Goal: Task Accomplishment & Management: Manage account settings

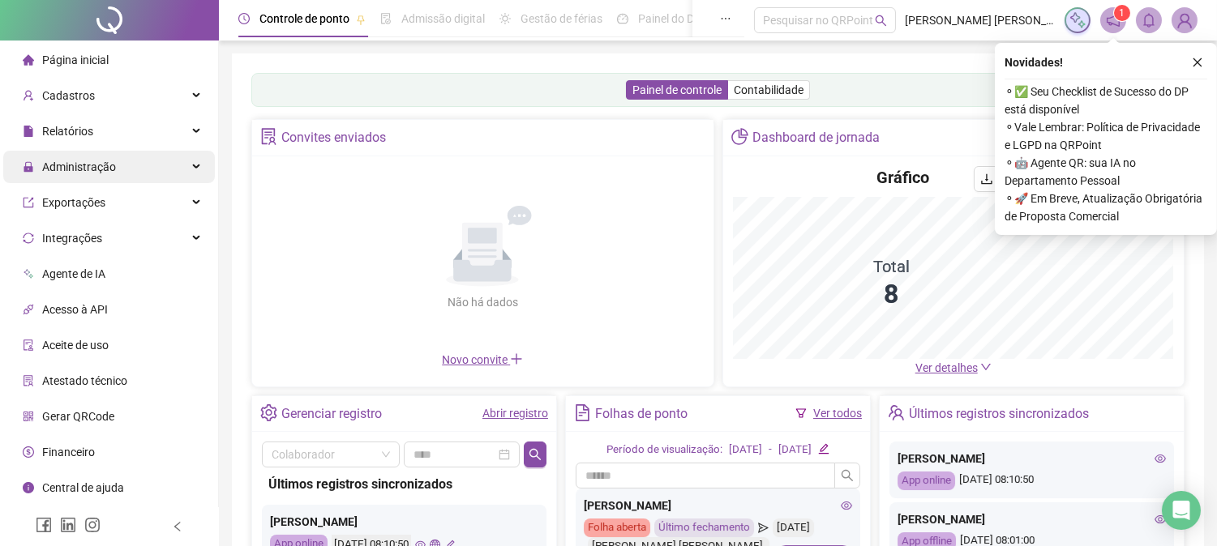
click at [95, 162] on span "Administração" at bounding box center [79, 166] width 74 height 13
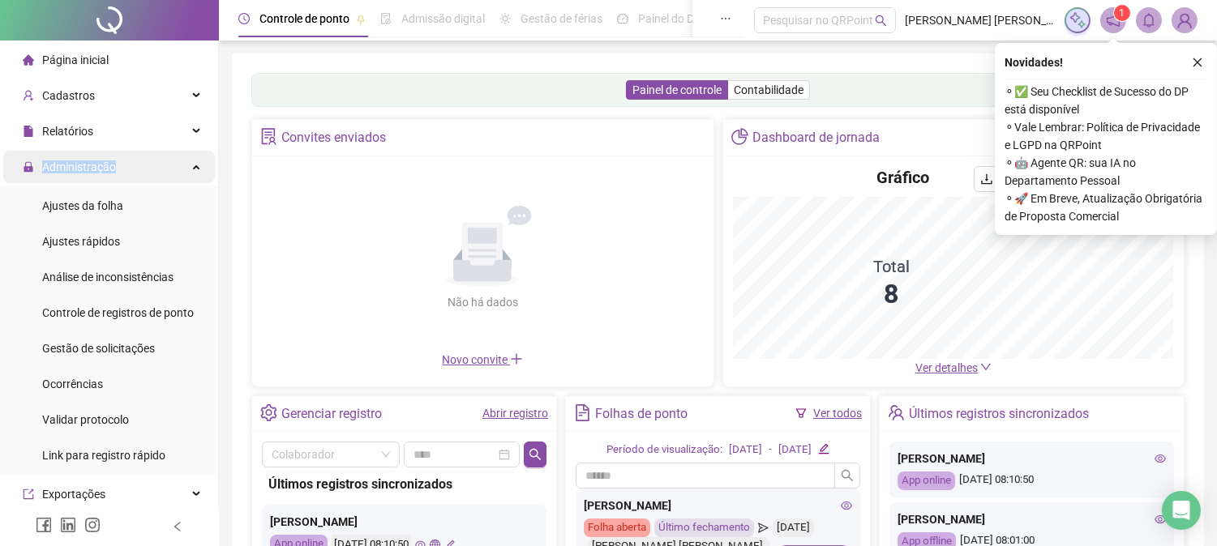
click at [95, 162] on span "Administração" at bounding box center [79, 166] width 74 height 13
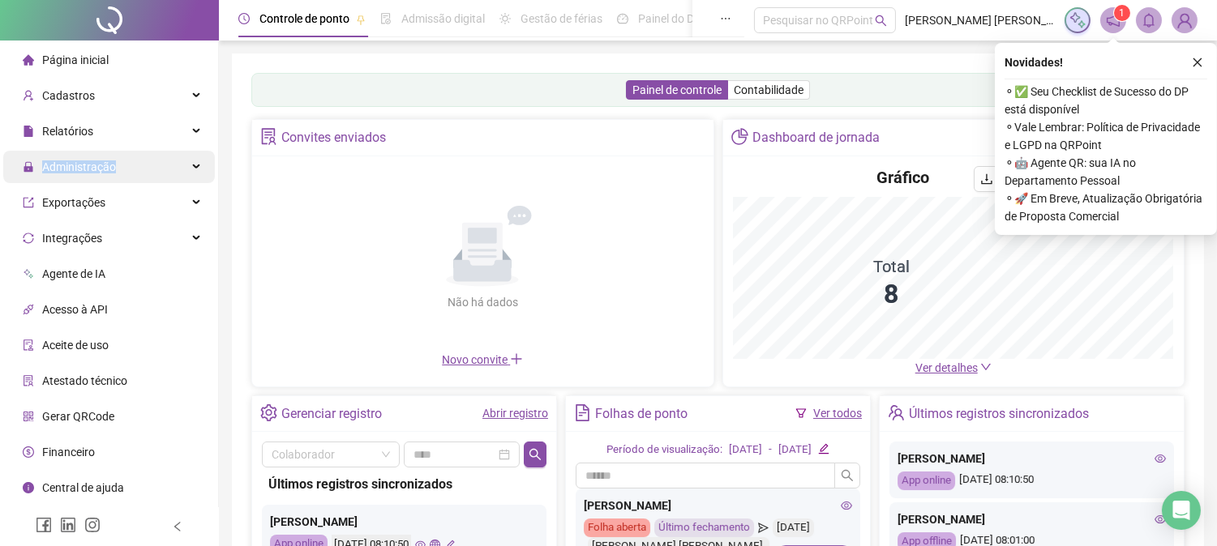
click at [106, 167] on span "Administração" at bounding box center [79, 166] width 74 height 13
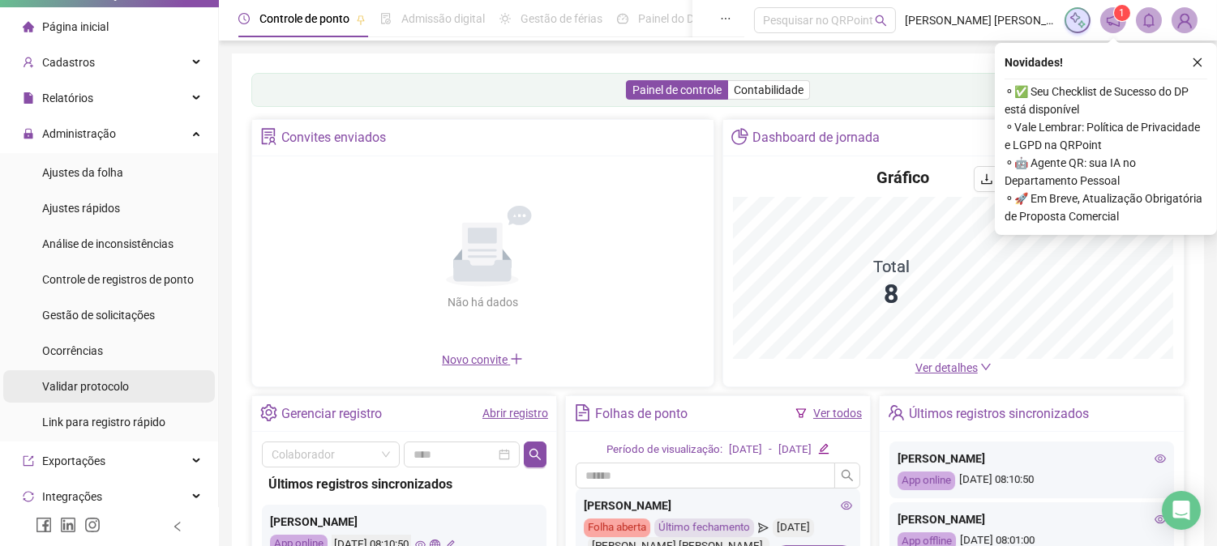
scroll to position [90, 0]
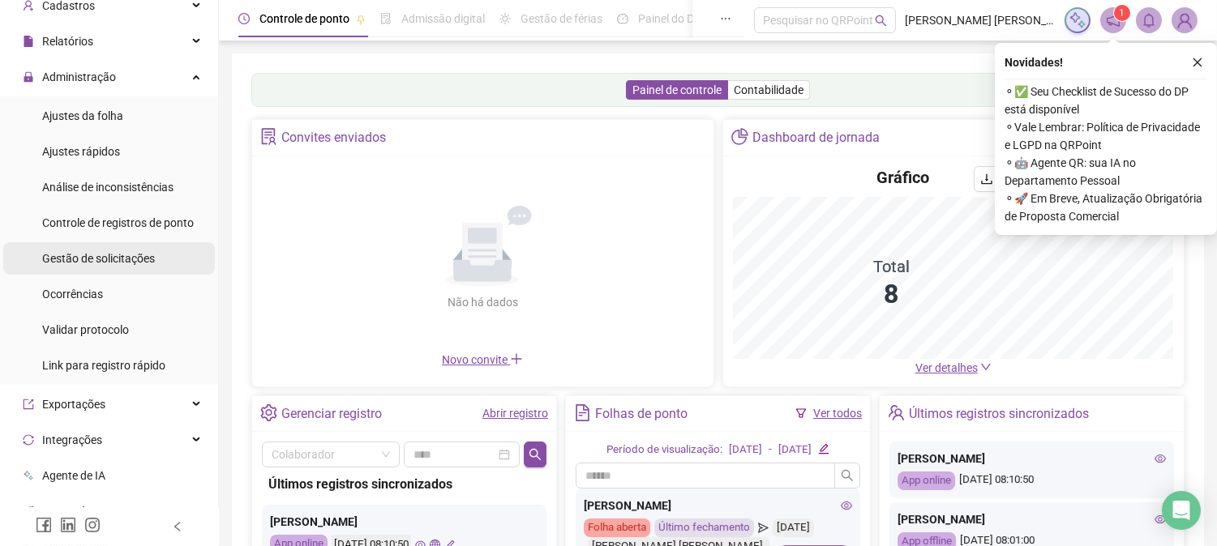
click at [127, 262] on span "Gestão de solicitações" at bounding box center [98, 258] width 113 height 13
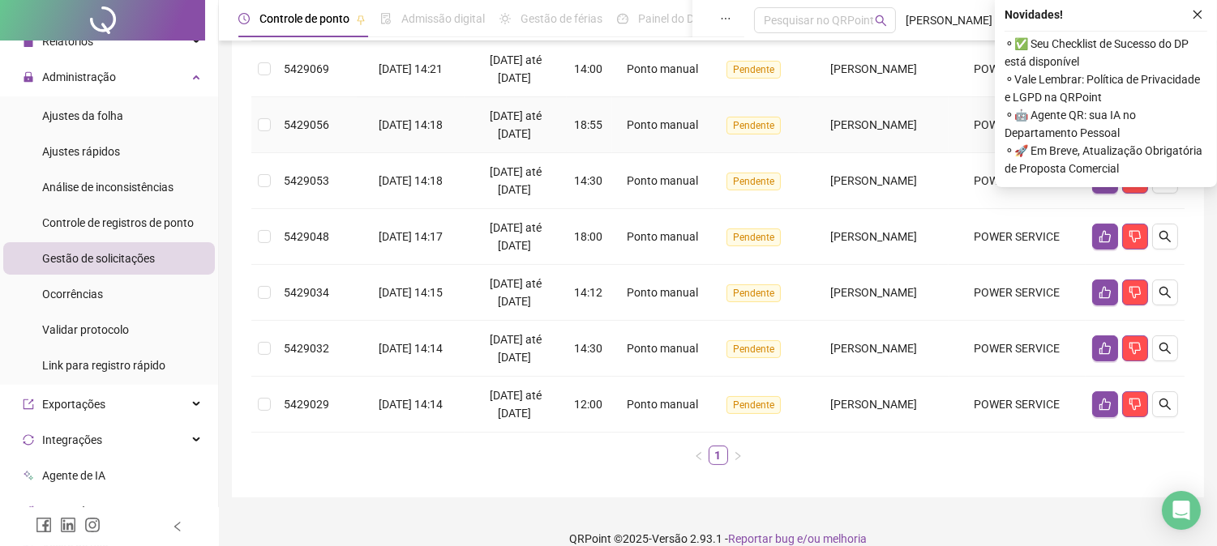
scroll to position [520, 0]
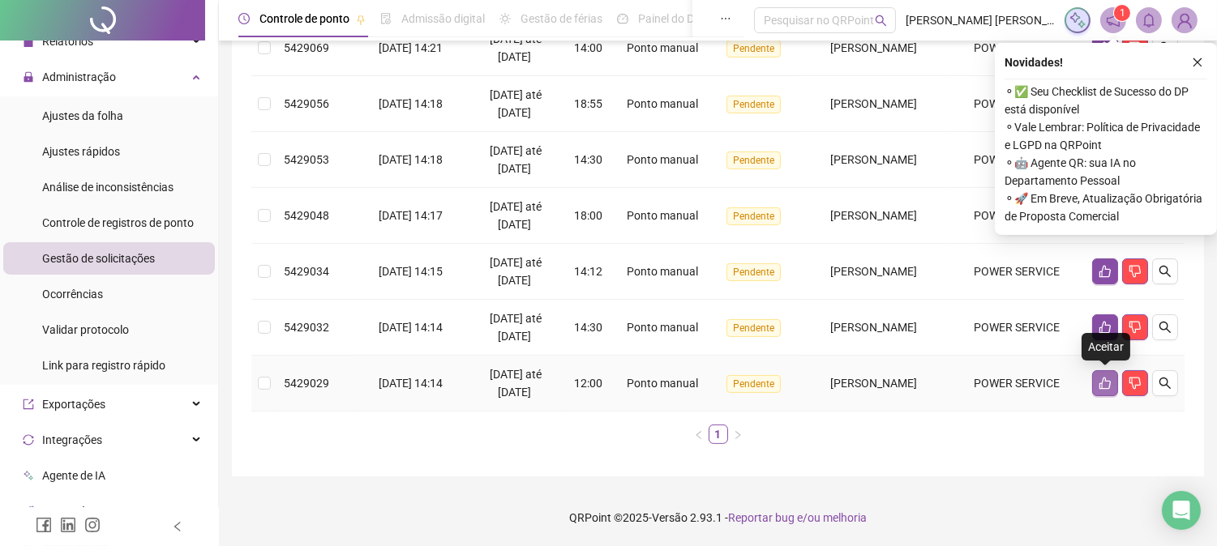
click at [1102, 378] on icon "like" at bounding box center [1104, 383] width 13 height 13
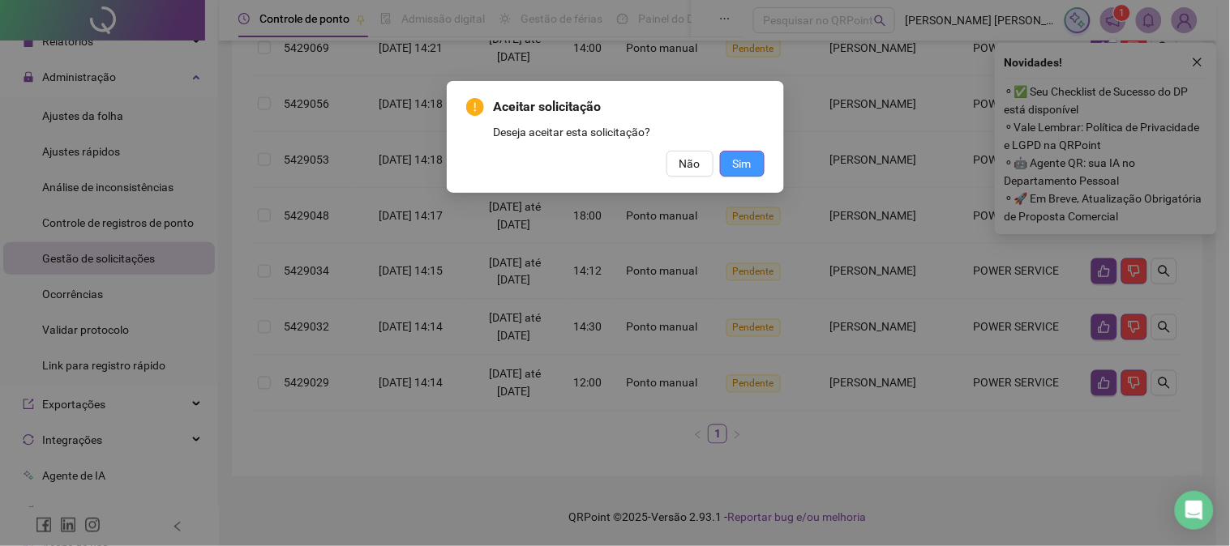
drag, startPoint x: 743, startPoint y: 165, endPoint x: 754, endPoint y: 172, distance: 12.8
click at [751, 170] on span "Sim" at bounding box center [742, 164] width 19 height 18
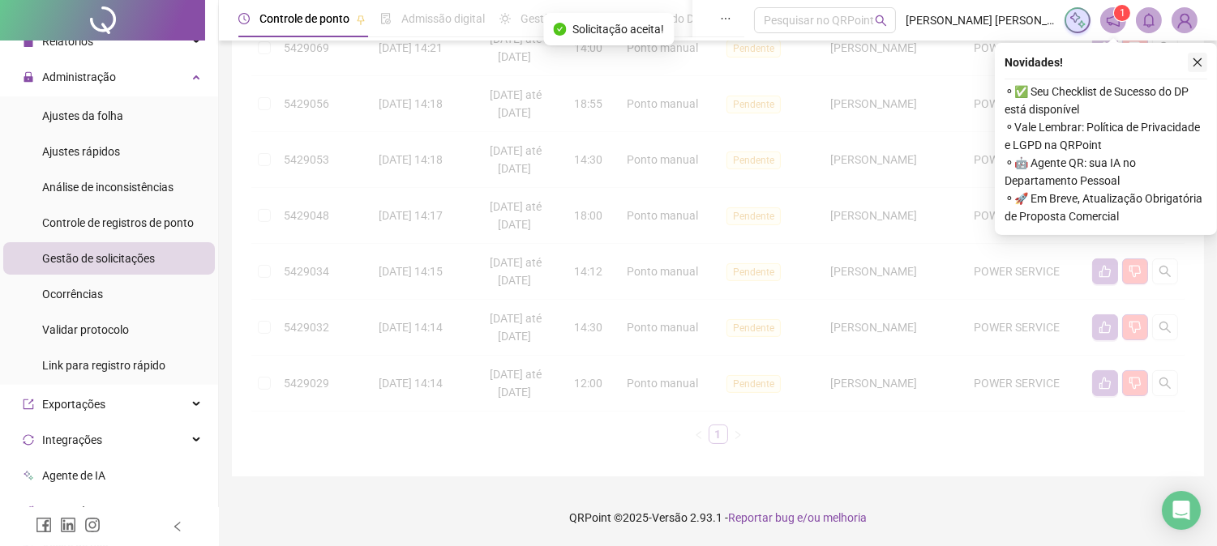
click at [1201, 53] on div "Novidades ! ⚬ ✅ Seu Checklist de Sucesso do DP está disponível ⚬ Vale Lembrar: …" at bounding box center [1106, 139] width 222 height 192
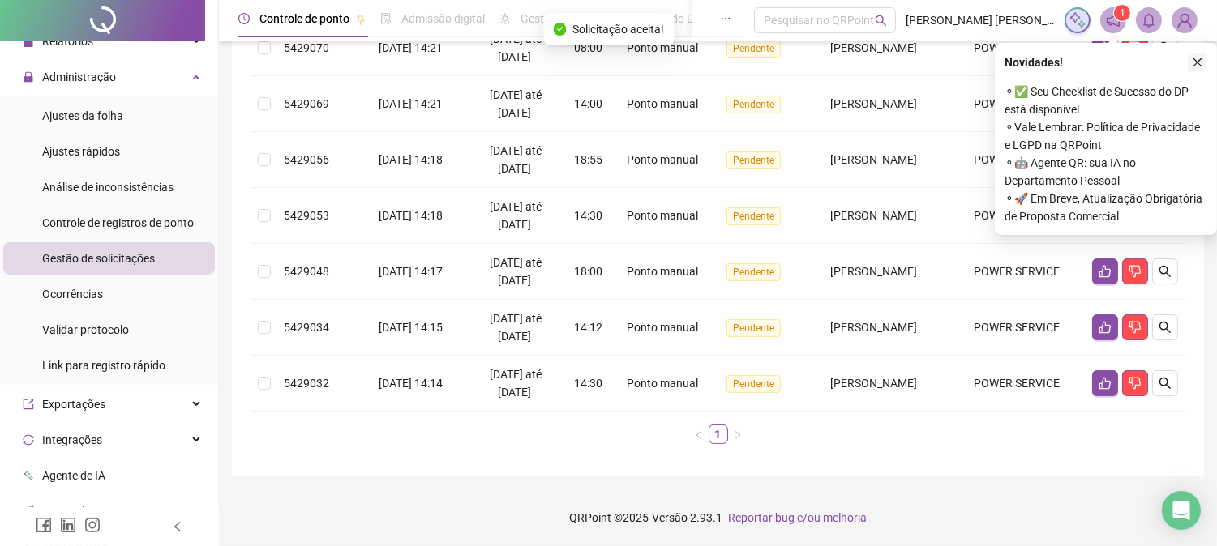
scroll to position [464, 0]
click at [1106, 392] on button "button" at bounding box center [1105, 383] width 26 height 26
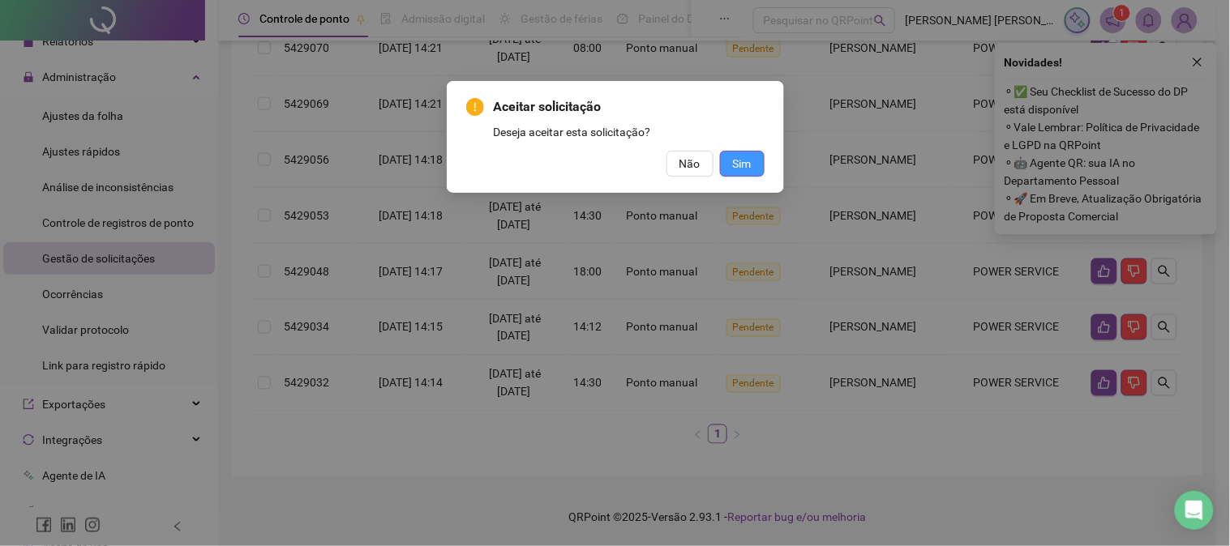
click at [759, 151] on button "Sim" at bounding box center [742, 164] width 45 height 26
click at [759, 163] on button "Sim" at bounding box center [742, 164] width 45 height 26
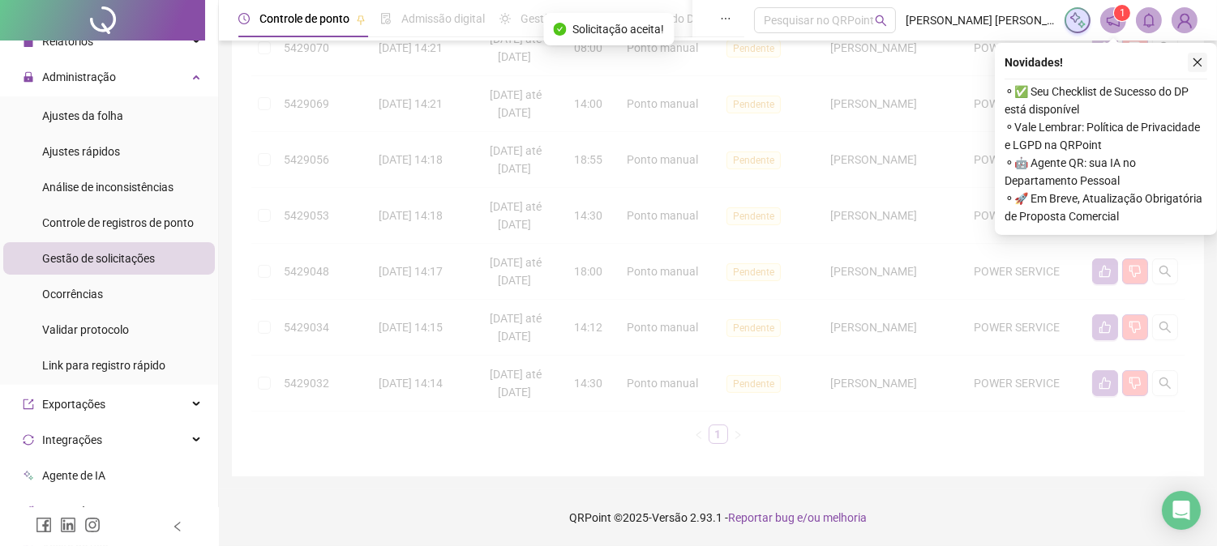
scroll to position [408, 0]
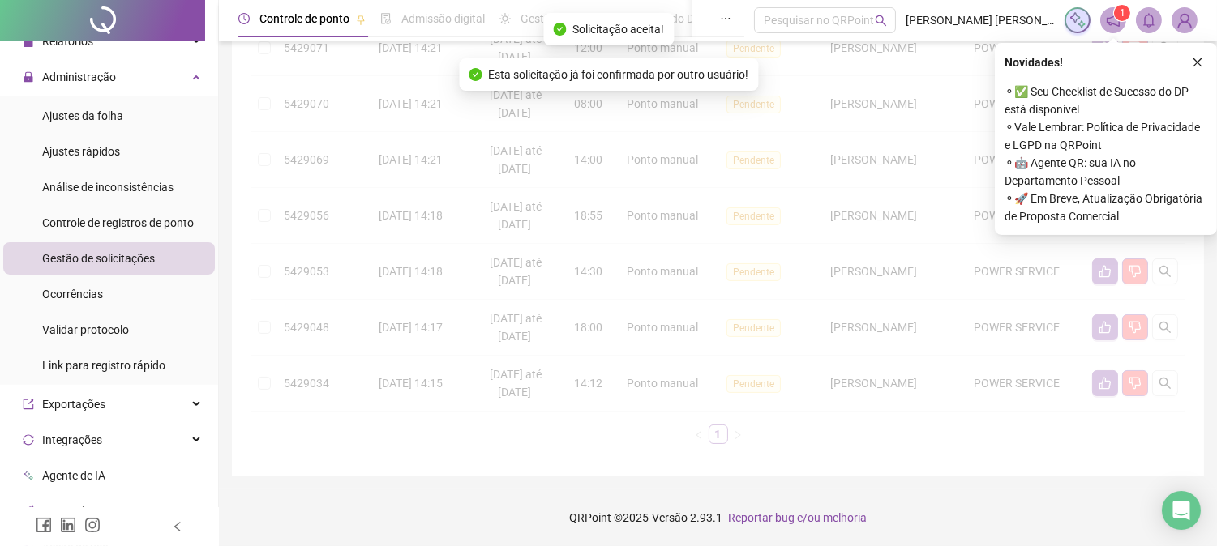
drag, startPoint x: 1196, startPoint y: 58, endPoint x: 1168, endPoint y: 217, distance: 162.0
click at [1194, 62] on icon "close" at bounding box center [1197, 62] width 11 height 11
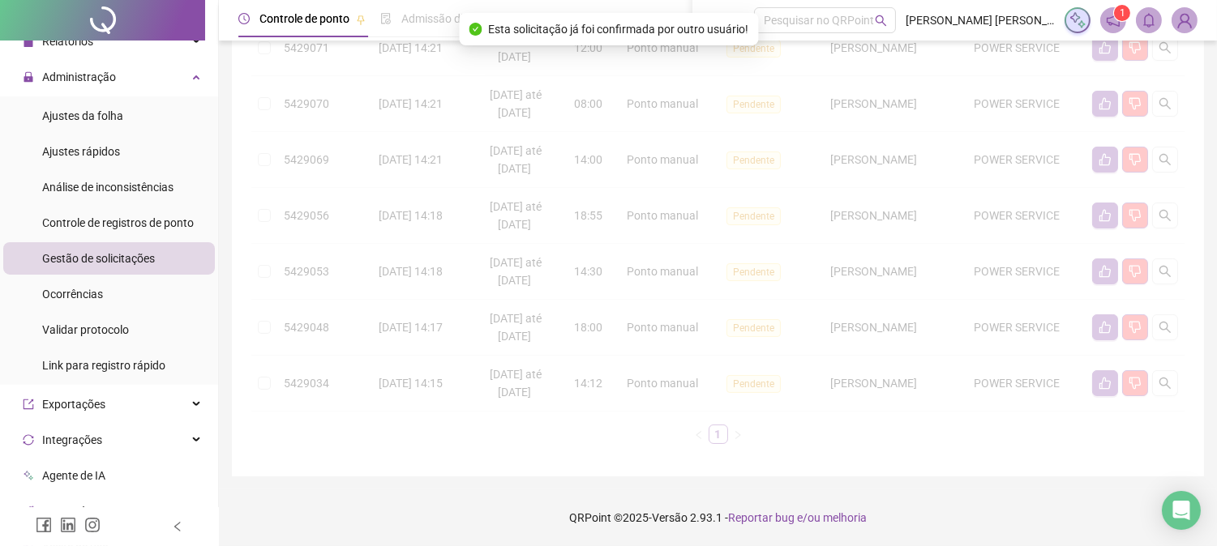
click at [1105, 319] on div "Protocolo Solicitado em Período Hora Tipo Status Colaborador Local de trabalho …" at bounding box center [717, 129] width 933 height 630
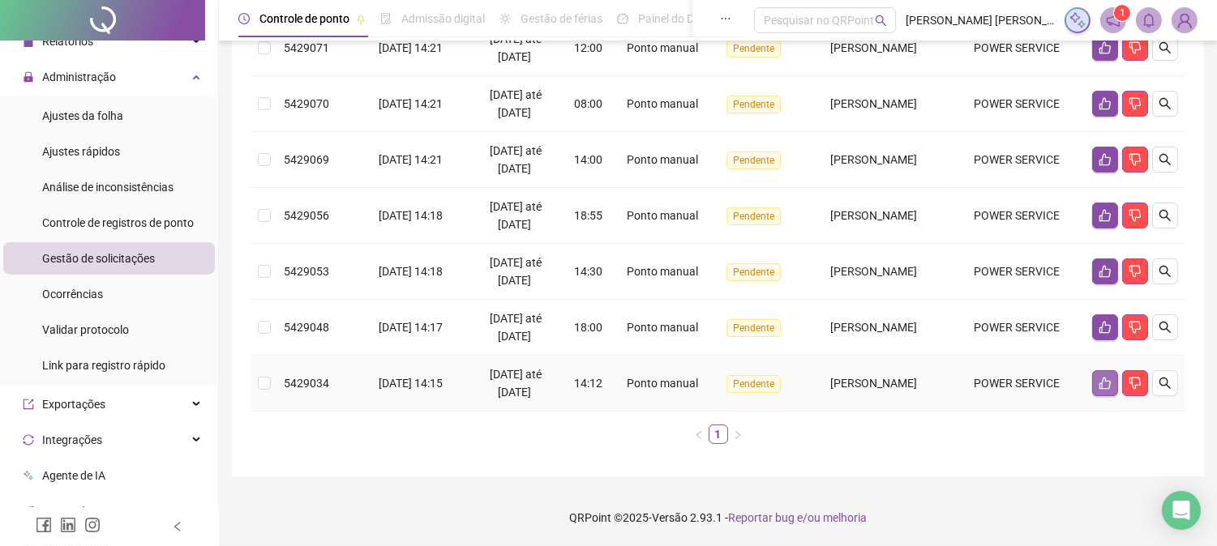
click at [1098, 392] on button "button" at bounding box center [1105, 383] width 26 height 26
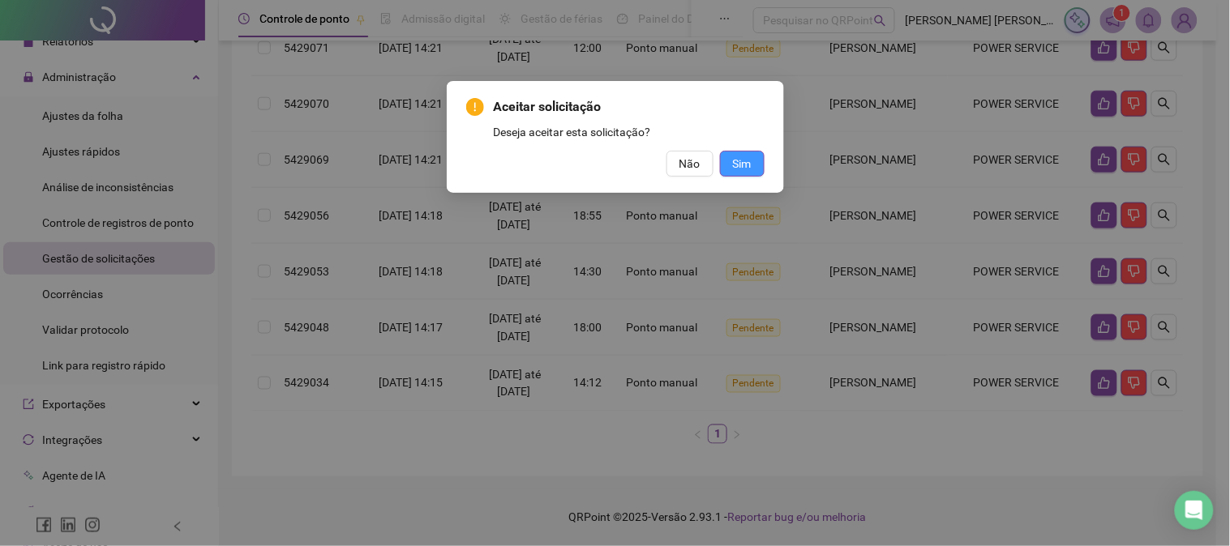
drag, startPoint x: 728, startPoint y: 149, endPoint x: 742, endPoint y: 156, distance: 16.0
click at [735, 152] on div "Aceitar solicitação Deseja aceitar esta solicitação? Não Sim" at bounding box center [615, 136] width 298 height 79
click at [1107, 392] on div "Aceitar solicitação Deseja aceitar esta solicitação? Não Sim" at bounding box center [615, 273] width 1230 height 546
drag, startPoint x: 746, startPoint y: 169, endPoint x: 912, endPoint y: 201, distance: 169.3
click at [744, 169] on span "Sim" at bounding box center [742, 164] width 19 height 18
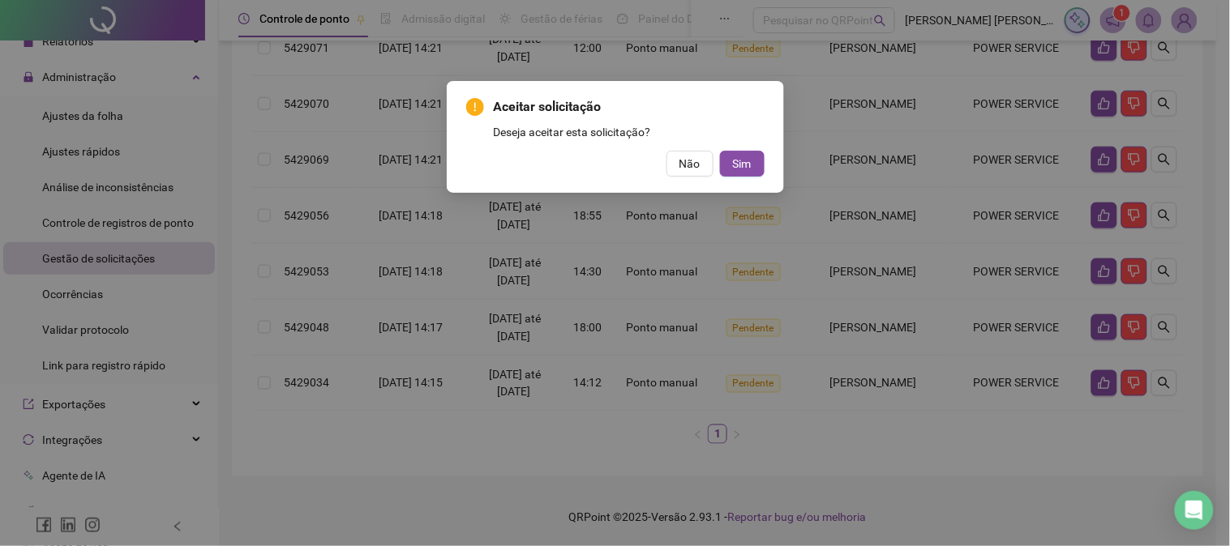
click at [1092, 272] on div "Aceitar solicitação Deseja aceitar esta solicitação? Não Sim" at bounding box center [615, 273] width 1230 height 546
click at [747, 165] on span "Sim" at bounding box center [742, 164] width 19 height 18
click at [748, 164] on span "Sim" at bounding box center [742, 164] width 19 height 18
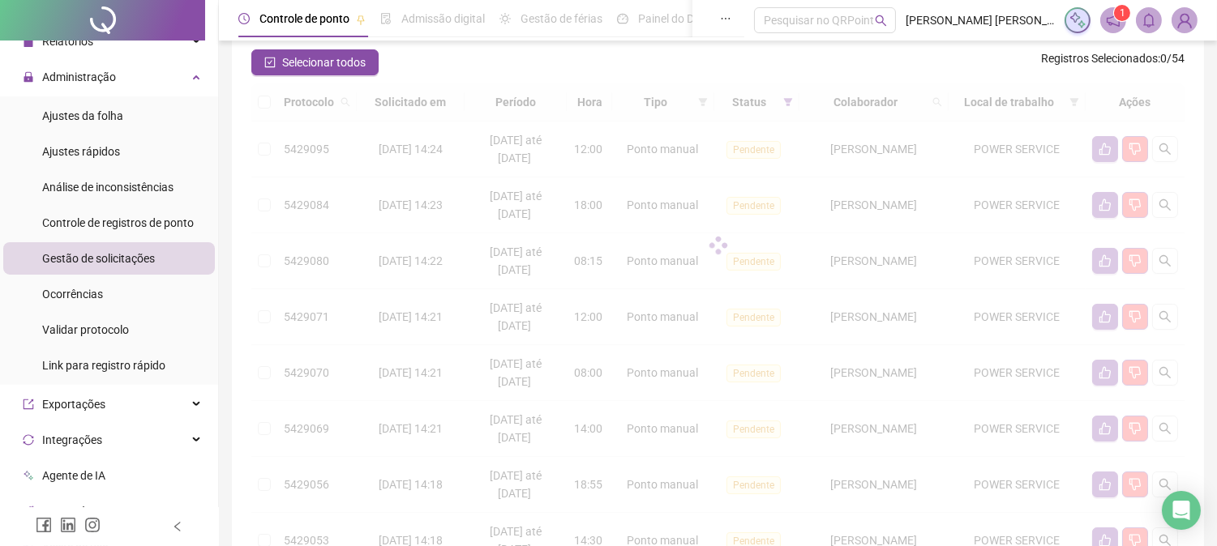
scroll to position [138, 0]
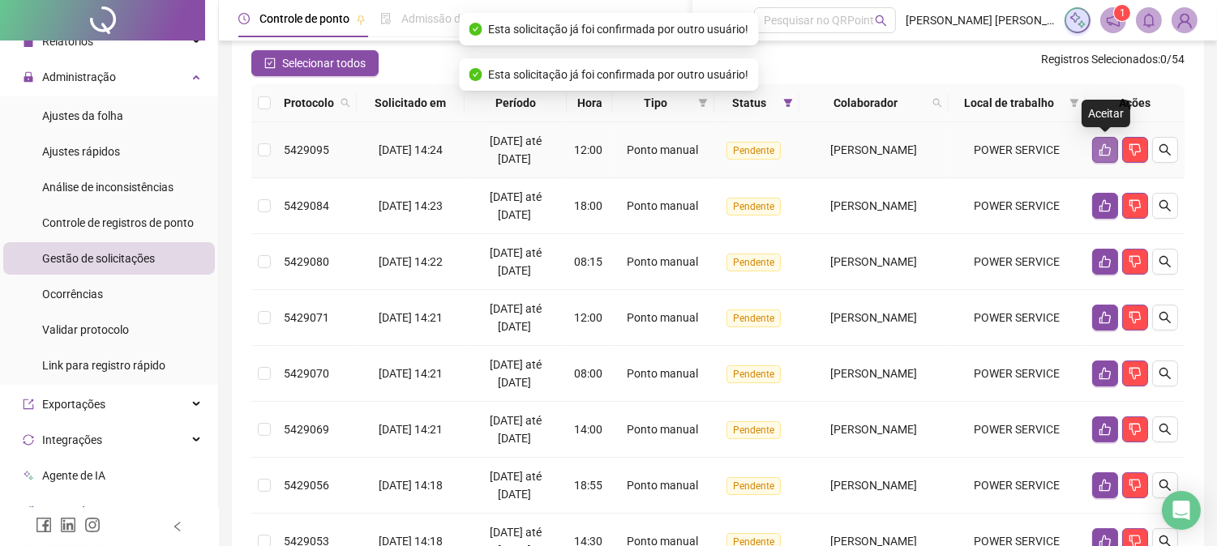
click at [1103, 142] on button "button" at bounding box center [1105, 150] width 26 height 26
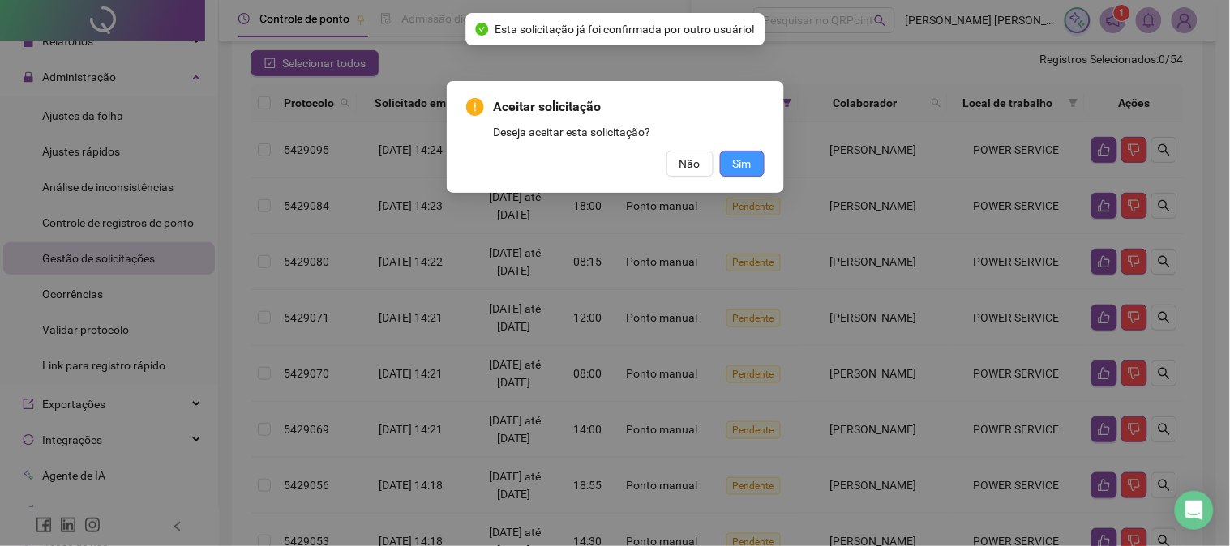
click at [742, 165] on span "Sim" at bounding box center [742, 164] width 19 height 18
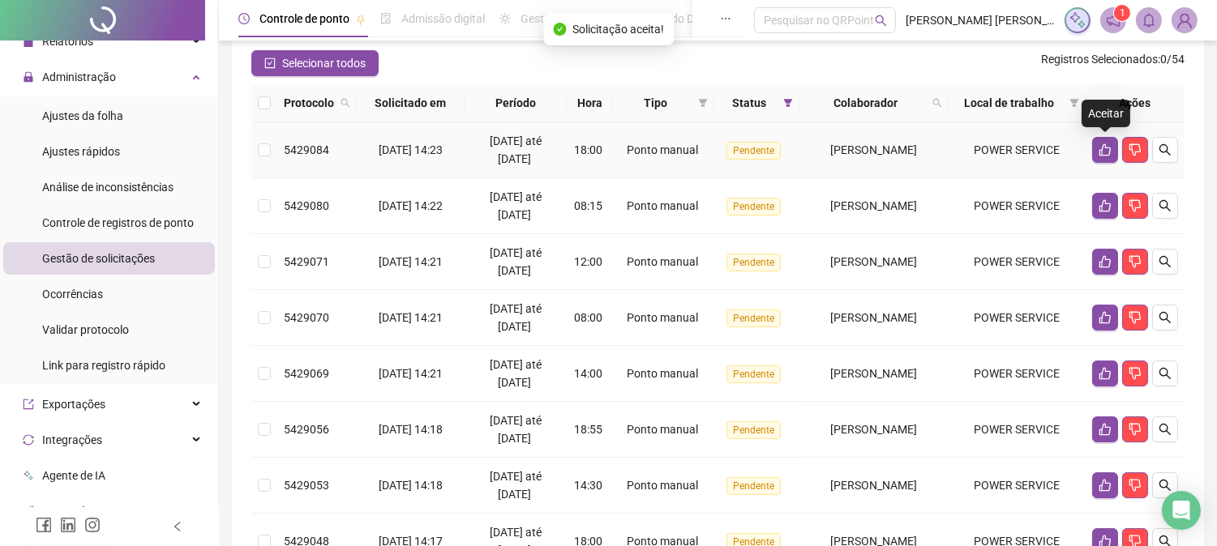
click at [1099, 159] on button "button" at bounding box center [1105, 150] width 26 height 26
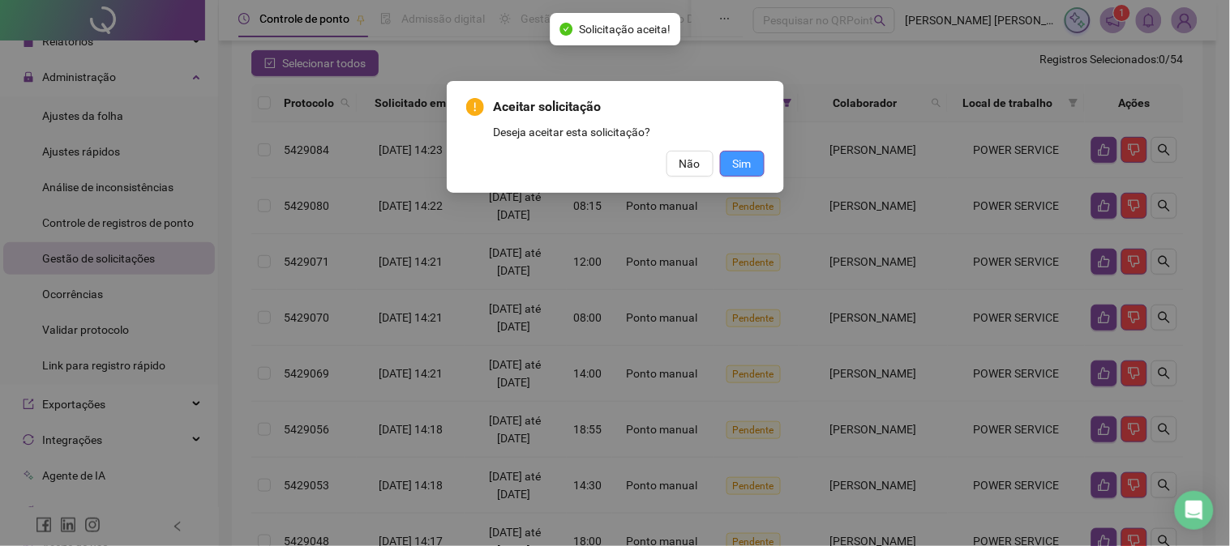
click at [749, 172] on span "Sim" at bounding box center [742, 164] width 19 height 18
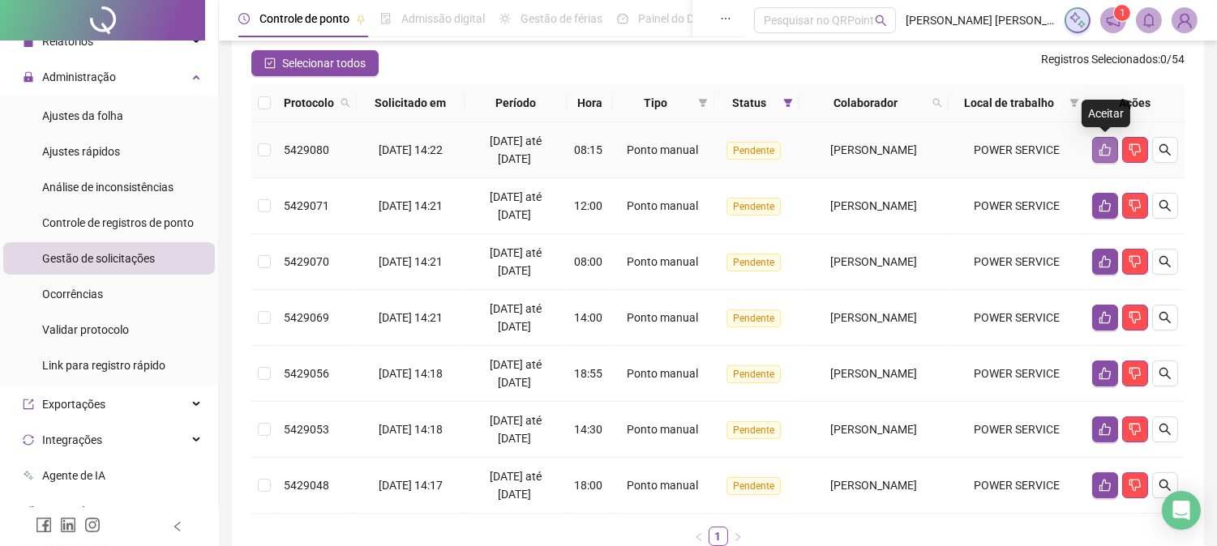
click at [1111, 143] on icon "like" at bounding box center [1104, 149] width 13 height 13
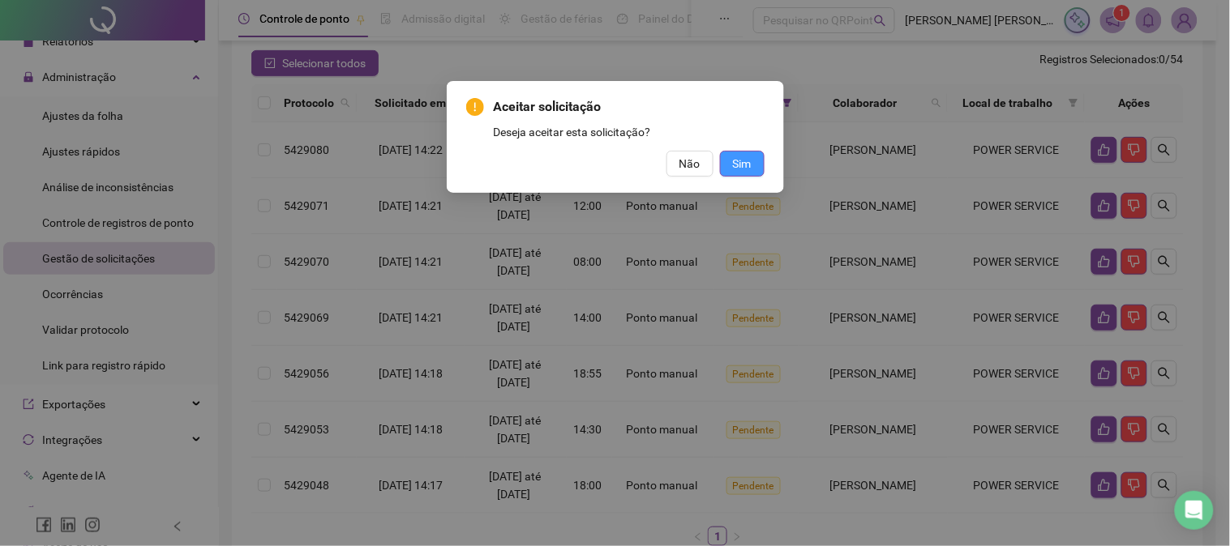
click at [740, 160] on span "Sim" at bounding box center [742, 164] width 19 height 18
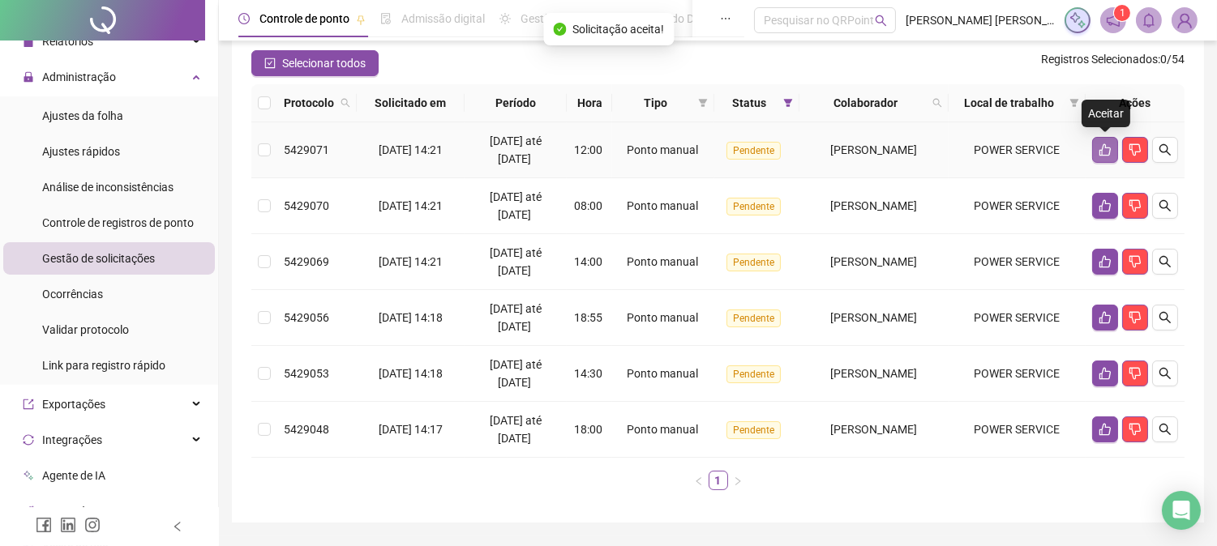
click at [1104, 144] on icon "like" at bounding box center [1104, 150] width 11 height 12
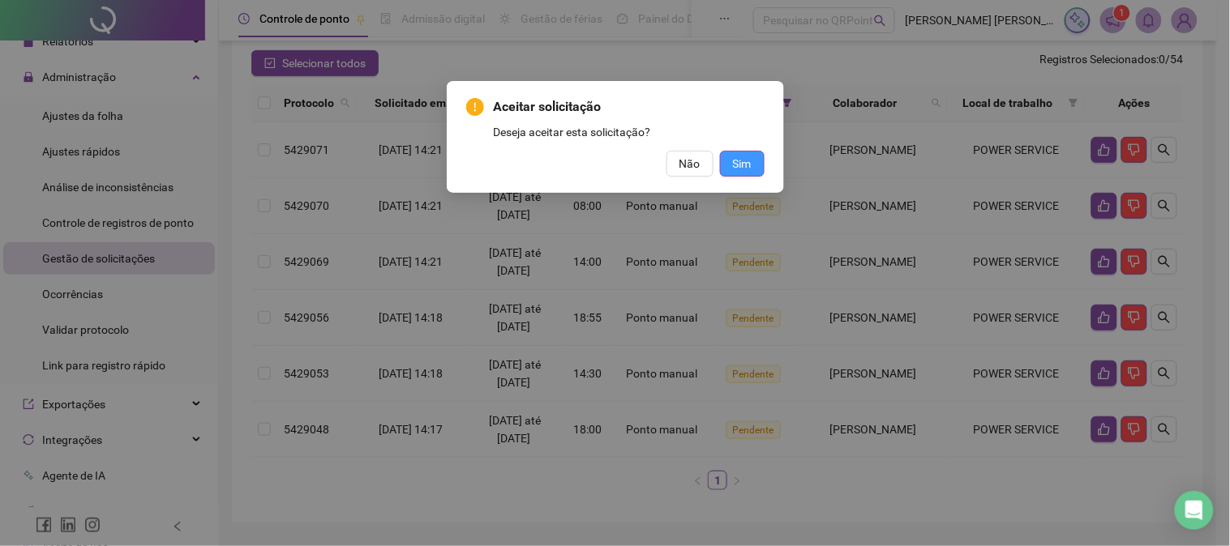
click at [744, 158] on span "Sim" at bounding box center [742, 164] width 19 height 18
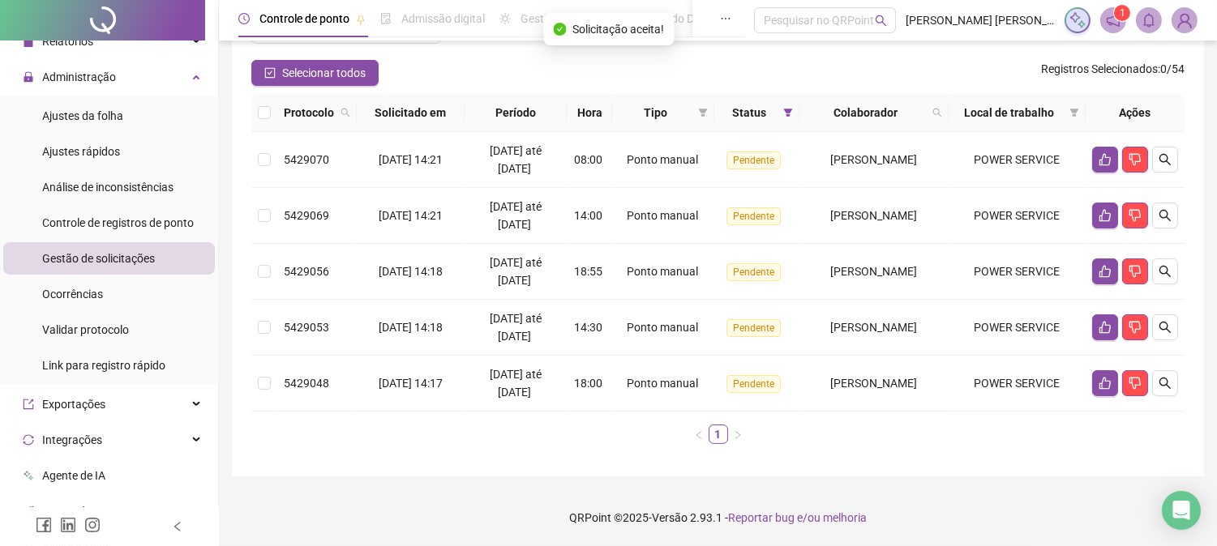
scroll to position [127, 0]
click at [1098, 152] on button "button" at bounding box center [1105, 161] width 26 height 26
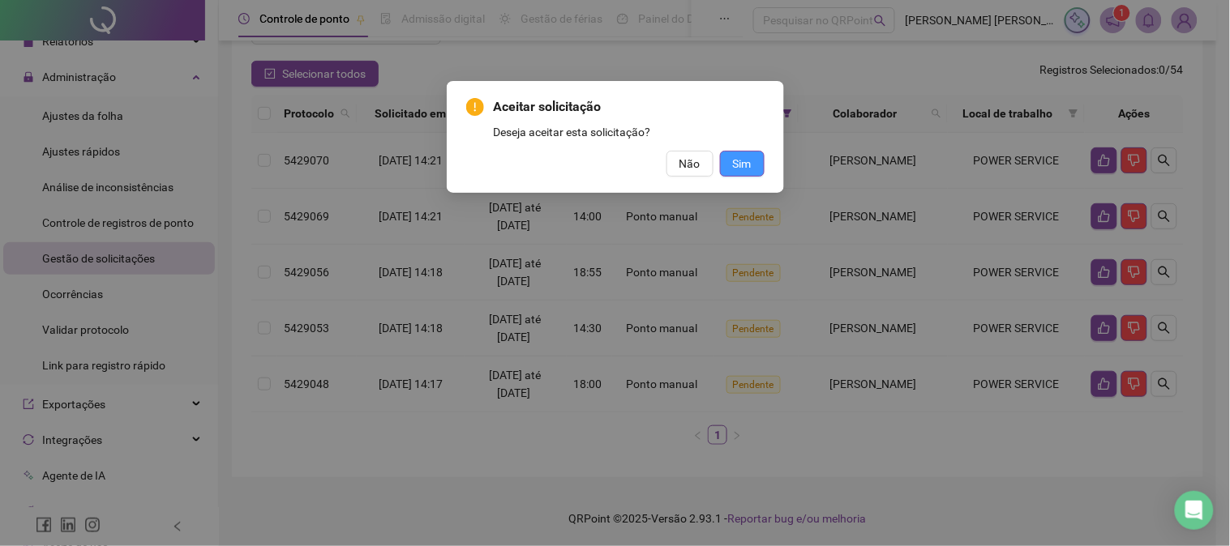
click at [741, 156] on span "Sim" at bounding box center [742, 164] width 19 height 18
click at [744, 163] on span "Sim" at bounding box center [742, 164] width 19 height 18
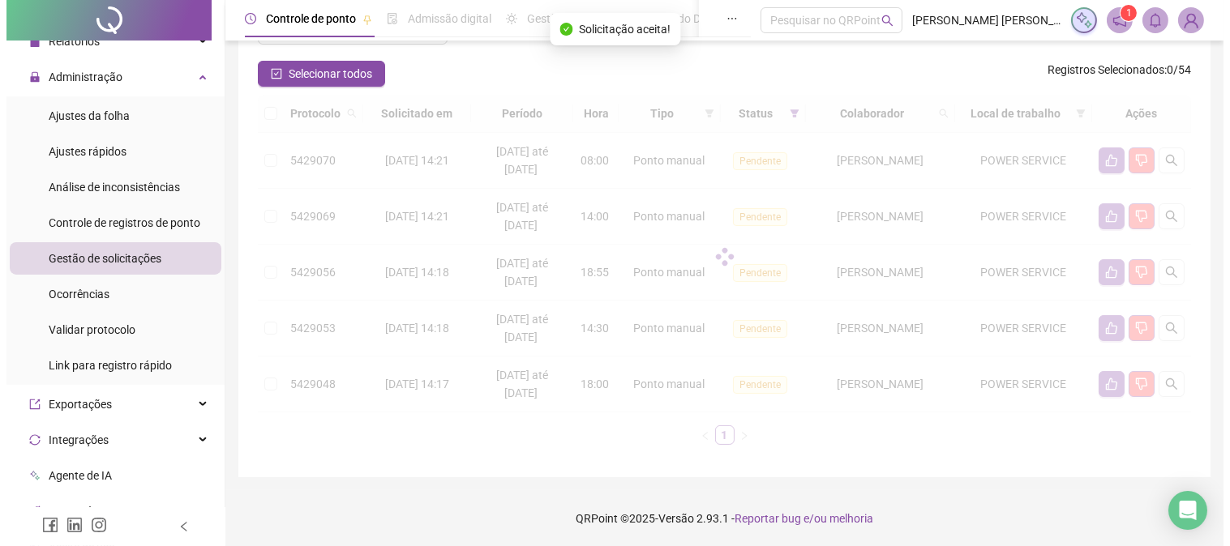
scroll to position [71, 0]
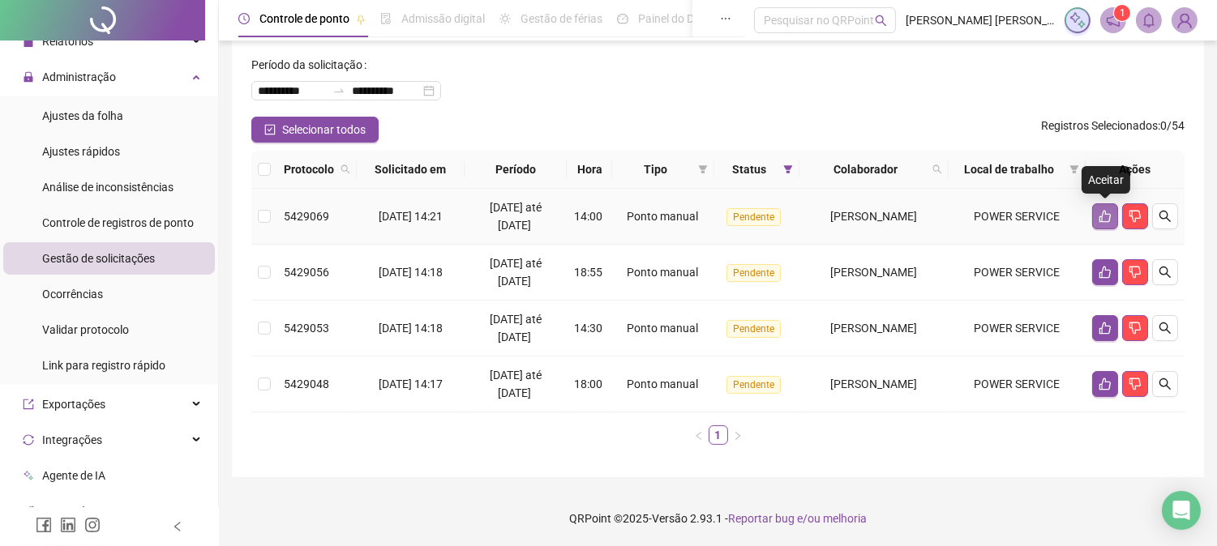
click at [1100, 217] on icon "like" at bounding box center [1104, 216] width 13 height 13
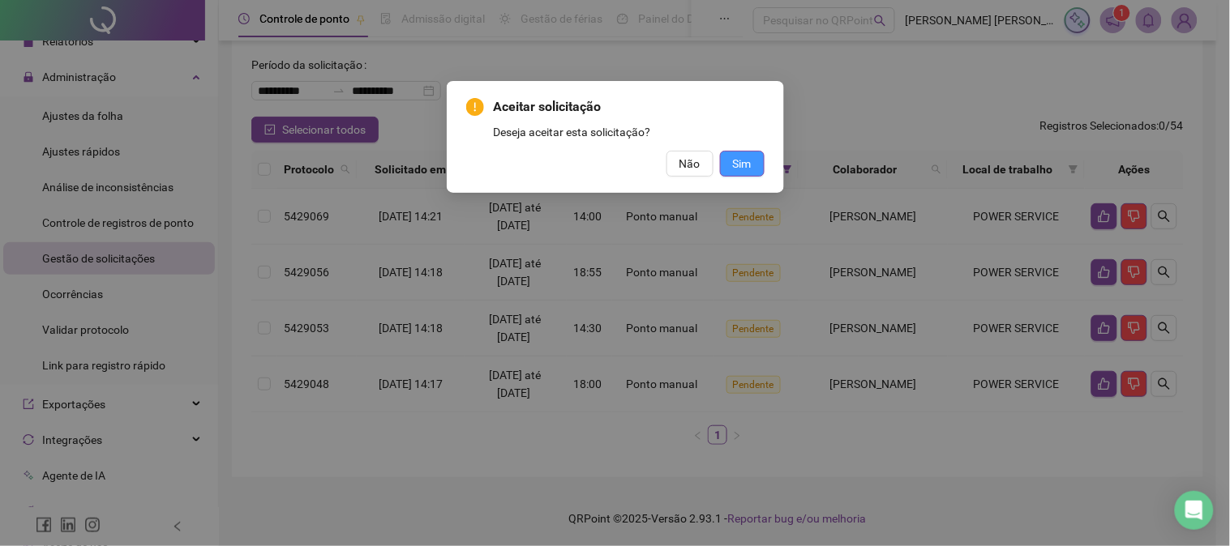
click at [741, 164] on span "Sim" at bounding box center [742, 164] width 19 height 18
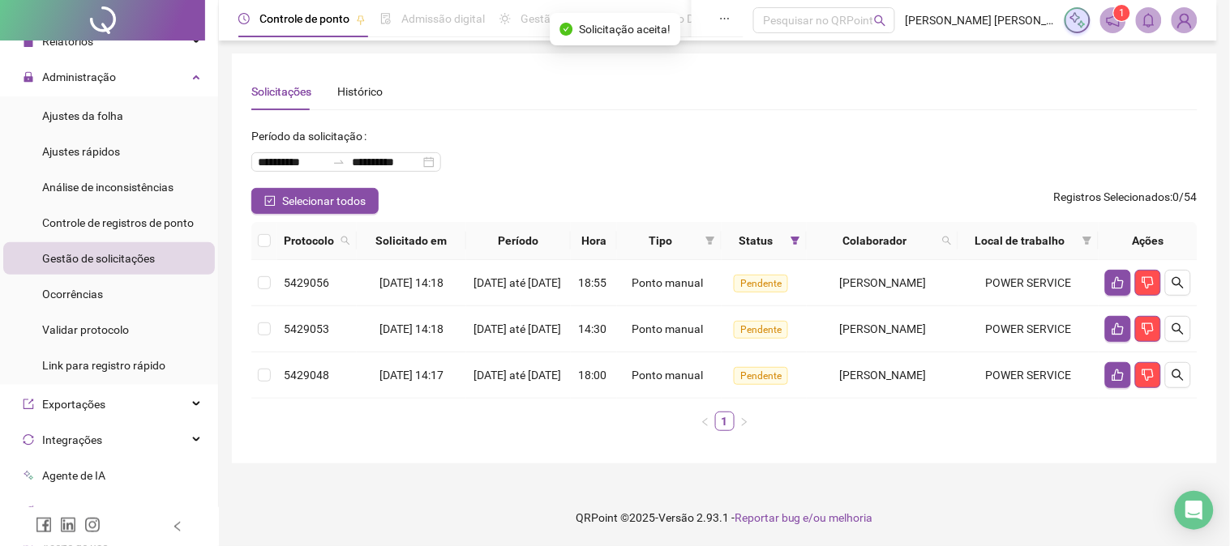
scroll to position [16, 0]
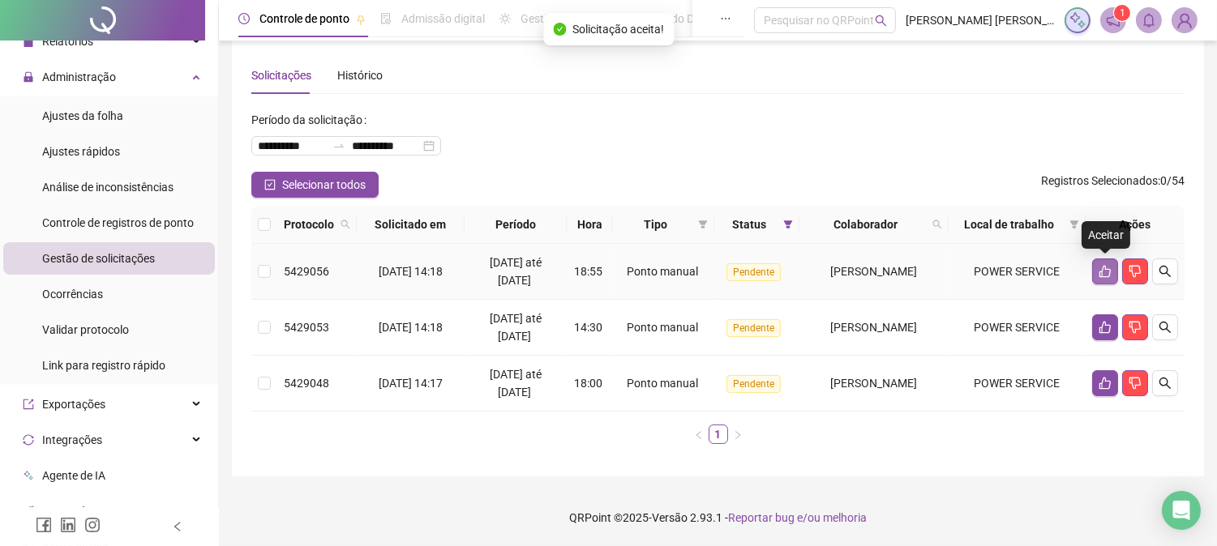
click at [1101, 263] on button "button" at bounding box center [1105, 272] width 26 height 26
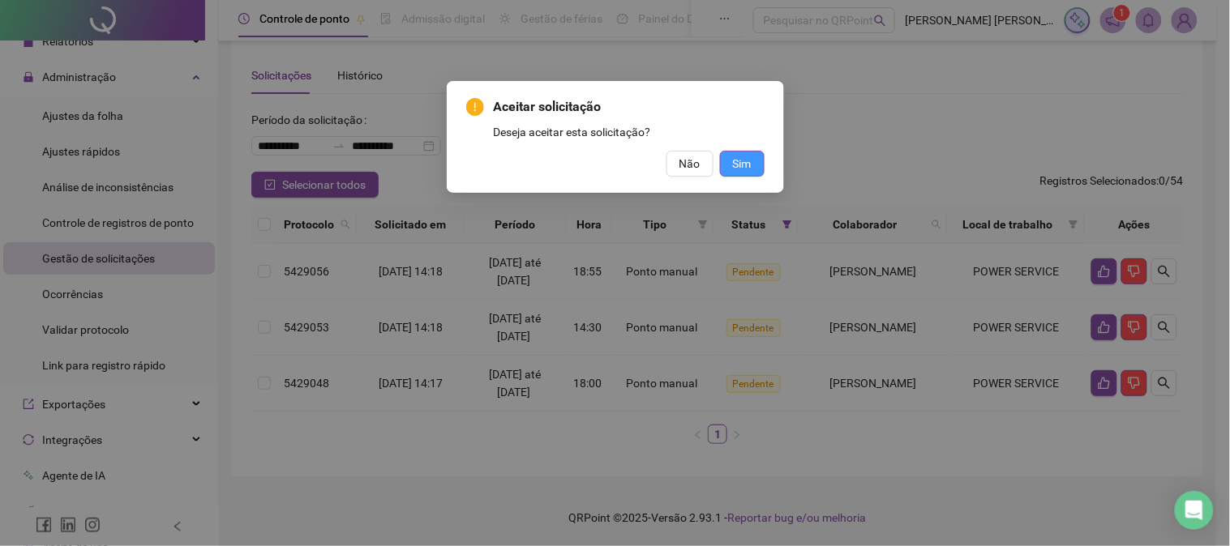
click at [741, 160] on span "Sim" at bounding box center [742, 164] width 19 height 18
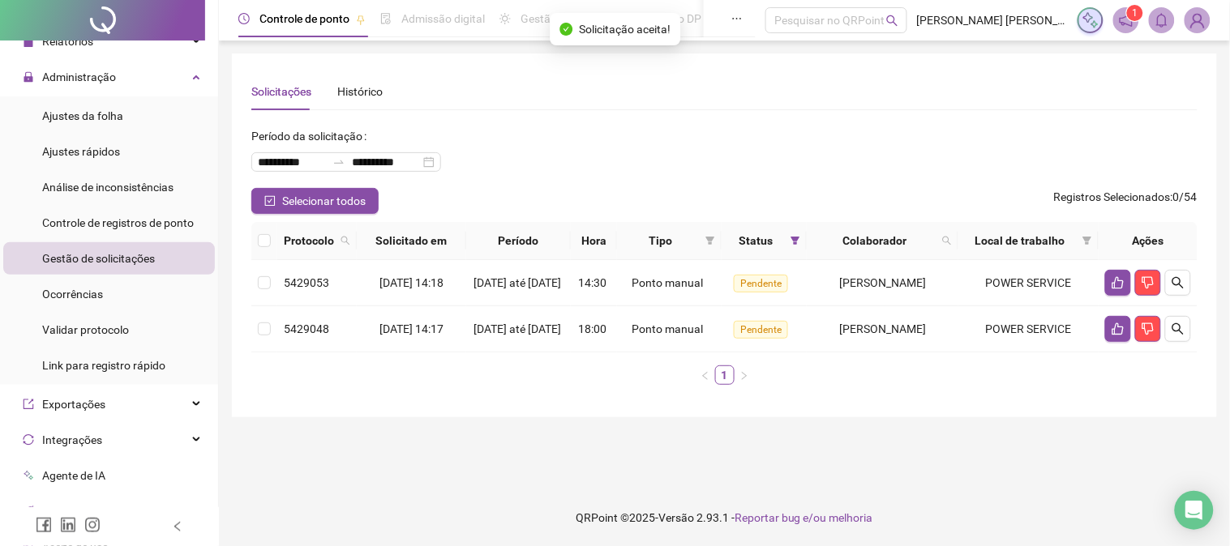
scroll to position [0, 0]
click at [1125, 281] on button "button" at bounding box center [1118, 283] width 26 height 26
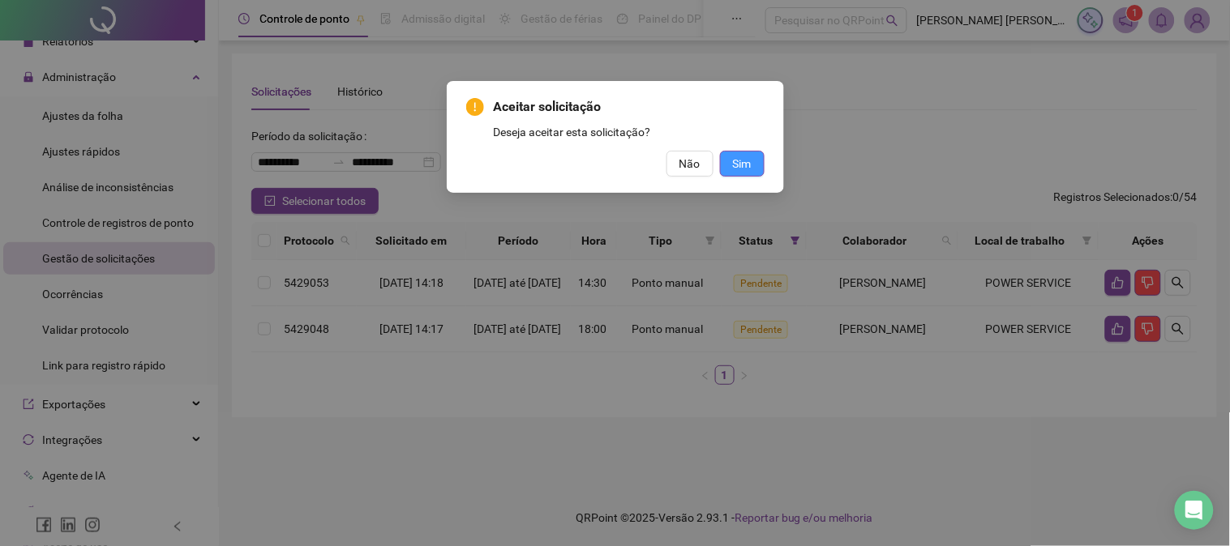
click at [751, 169] on button "Sim" at bounding box center [742, 164] width 45 height 26
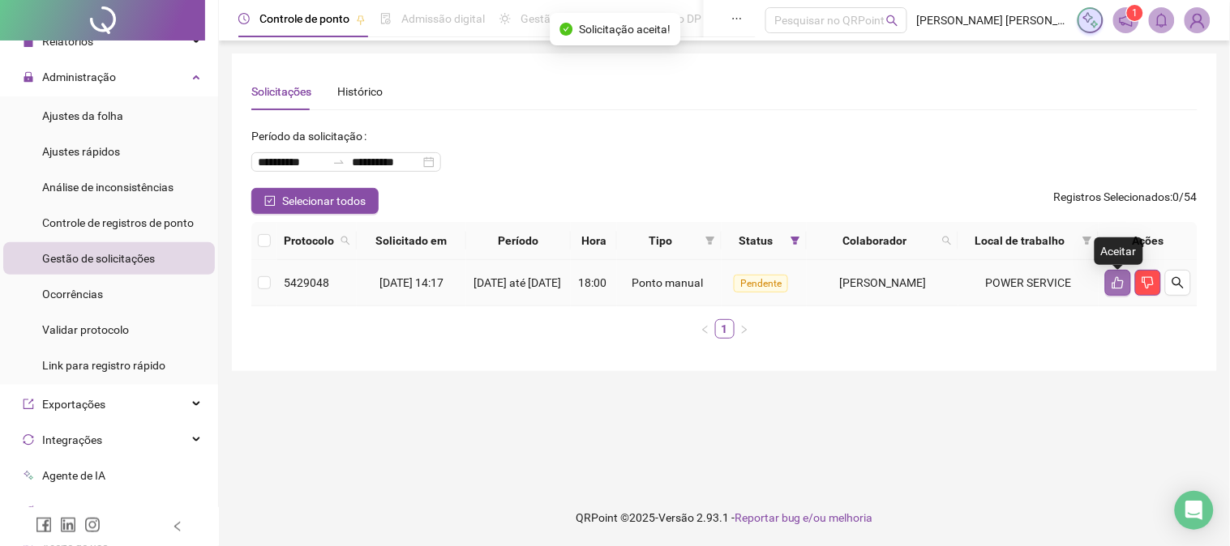
click at [1115, 285] on icon "like" at bounding box center [1117, 282] width 13 height 13
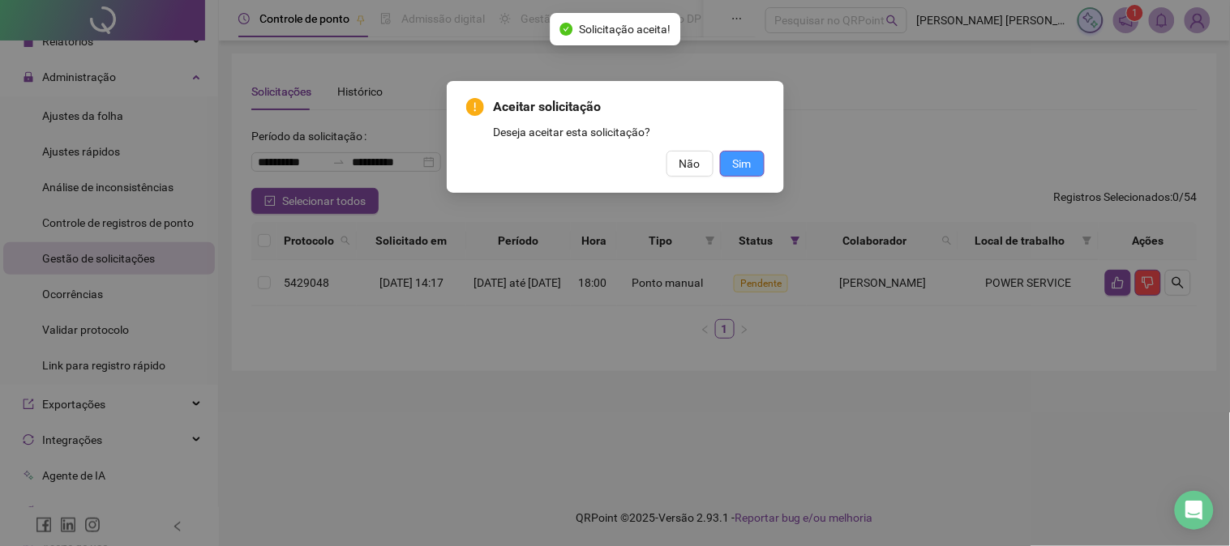
click at [727, 170] on button "Sim" at bounding box center [742, 164] width 45 height 26
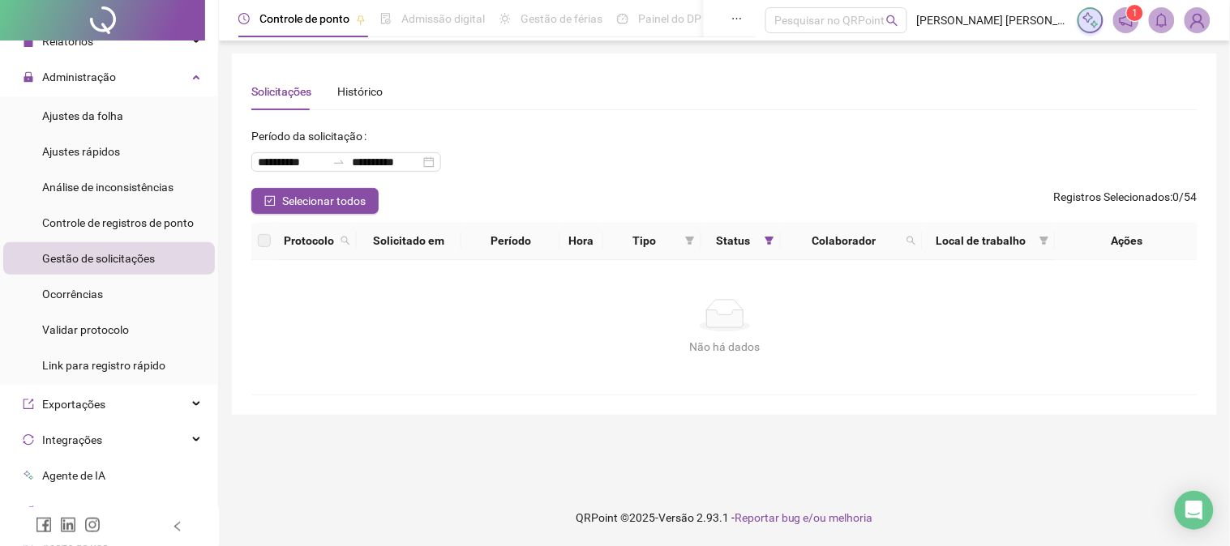
click at [139, 252] on span "Gestão de solicitações" at bounding box center [98, 258] width 113 height 13
click at [144, 247] on div "Gestão de solicitações" at bounding box center [98, 258] width 113 height 32
click at [70, 76] on span "Administração" at bounding box center [79, 77] width 74 height 13
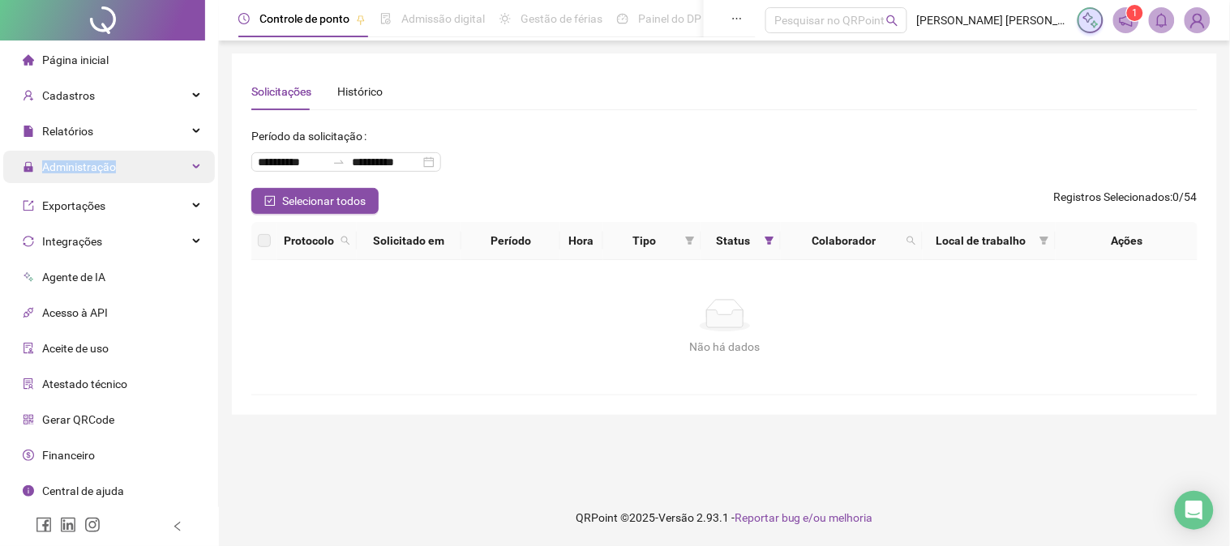
click at [70, 151] on span "Administração" at bounding box center [69, 167] width 93 height 32
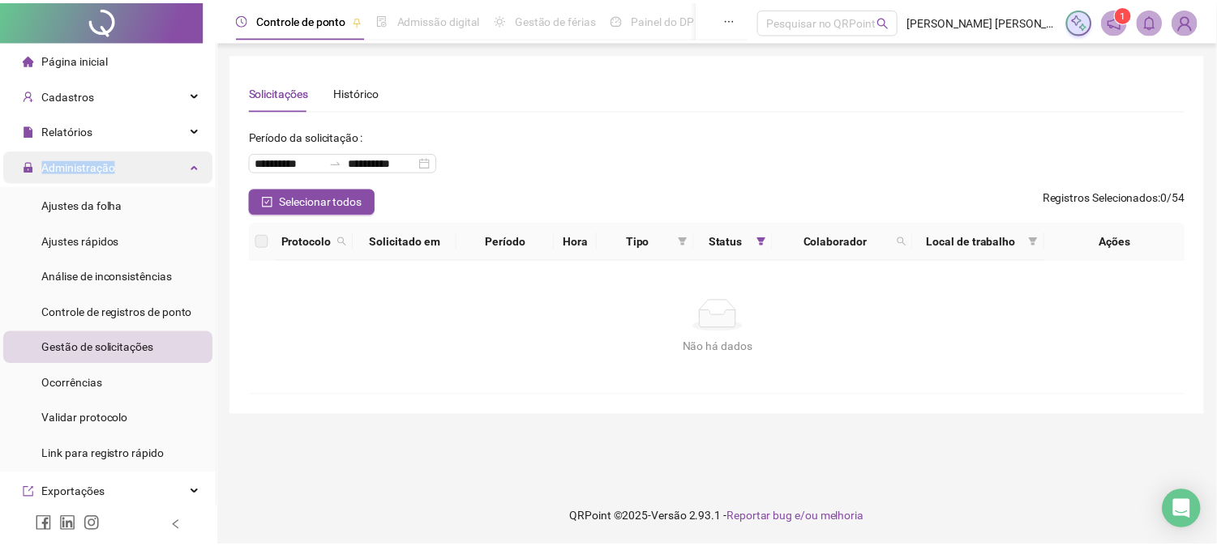
scroll to position [90, 0]
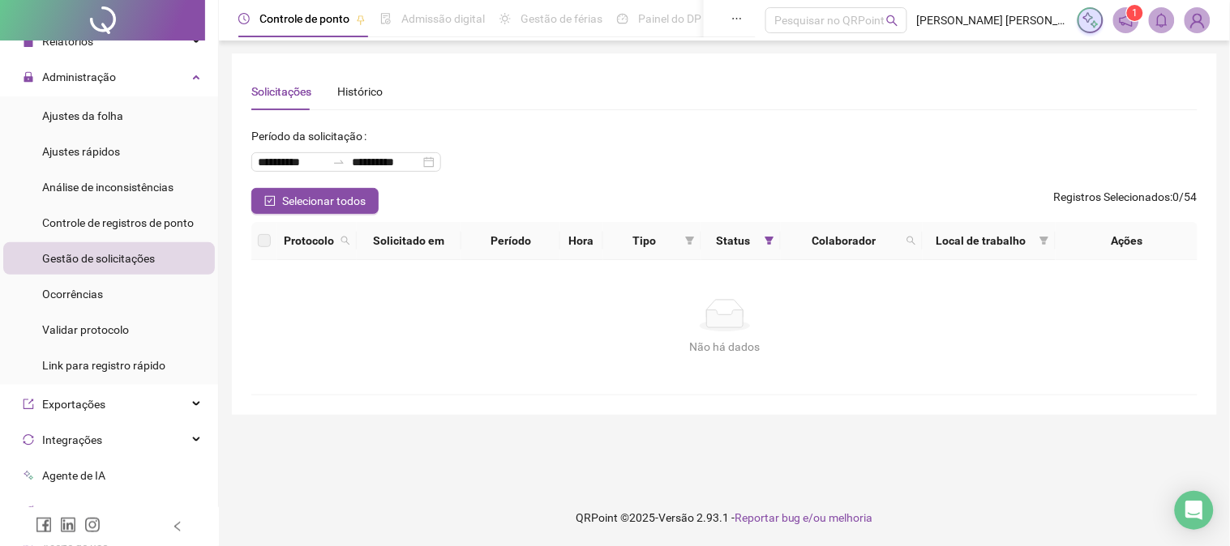
click at [85, 253] on span "Gestão de solicitações" at bounding box center [98, 258] width 113 height 13
click at [104, 111] on span "Ajustes da folha" at bounding box center [82, 115] width 81 height 13
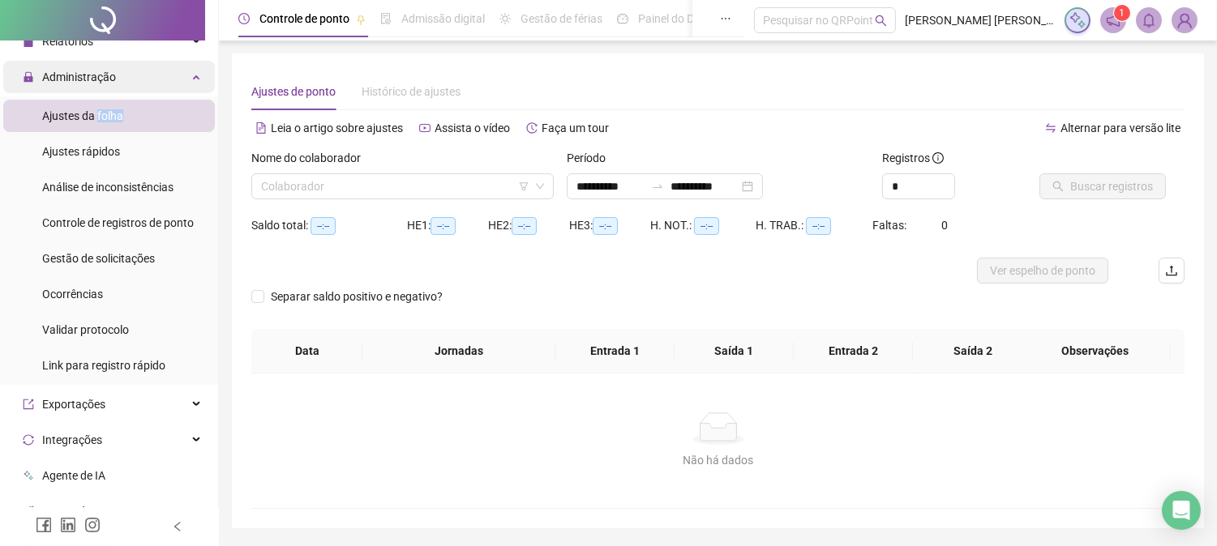
type input "**********"
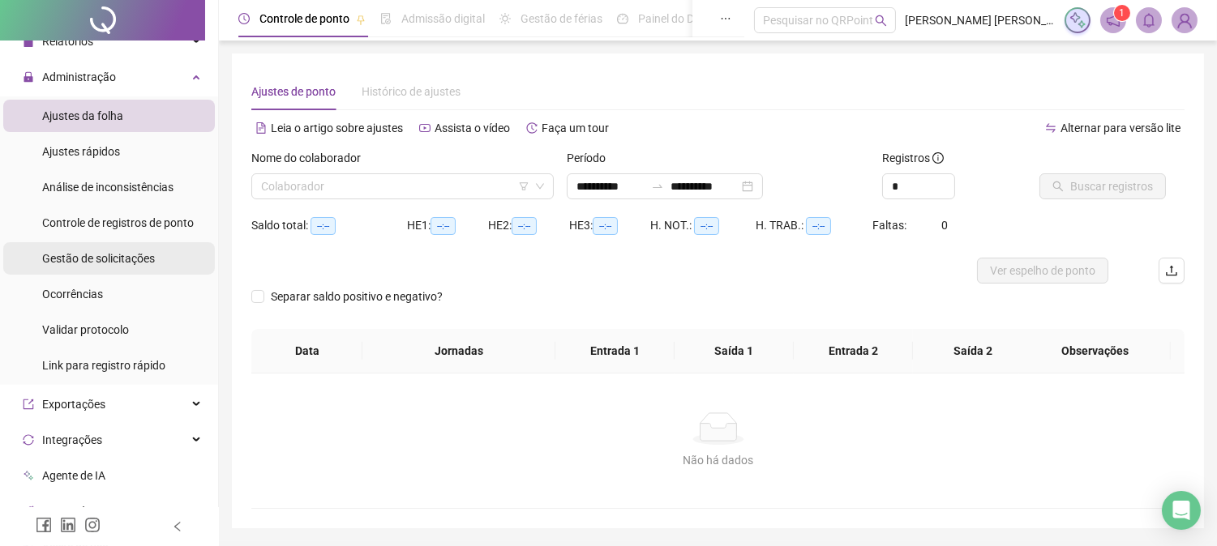
click at [124, 253] on span "Gestão de solicitações" at bounding box center [98, 258] width 113 height 13
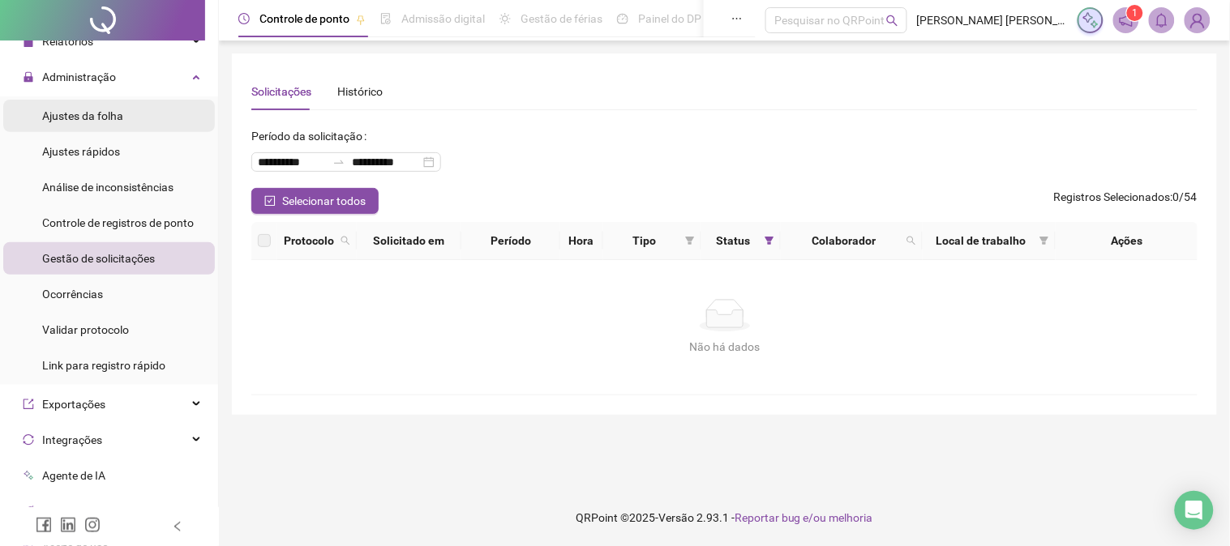
click at [104, 122] on span "Ajustes da folha" at bounding box center [82, 115] width 81 height 13
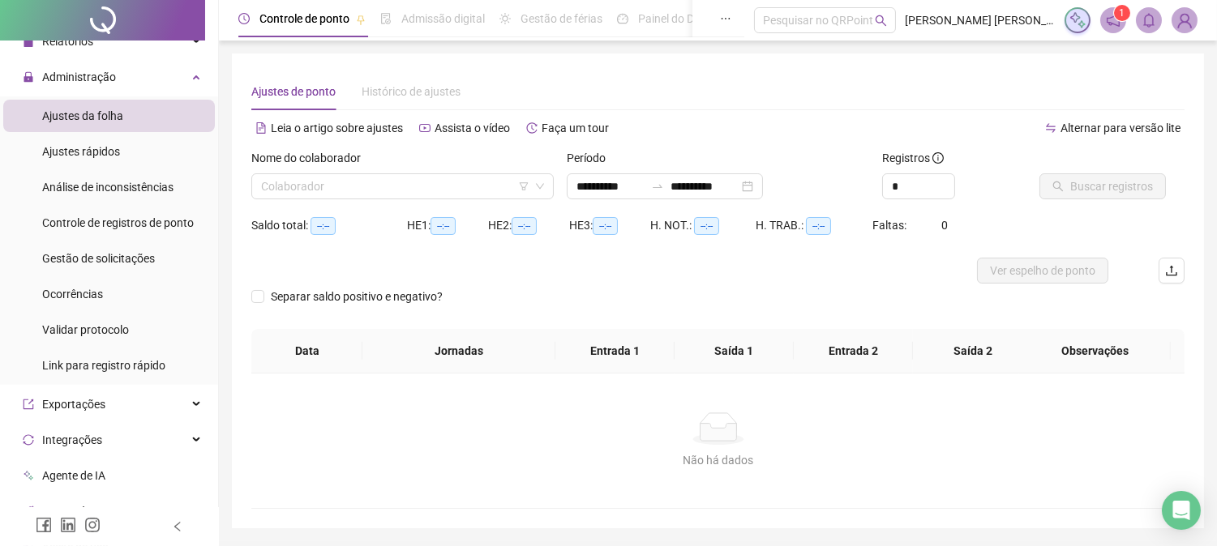
type input "**********"
click at [115, 76] on div "Administração" at bounding box center [109, 77] width 212 height 32
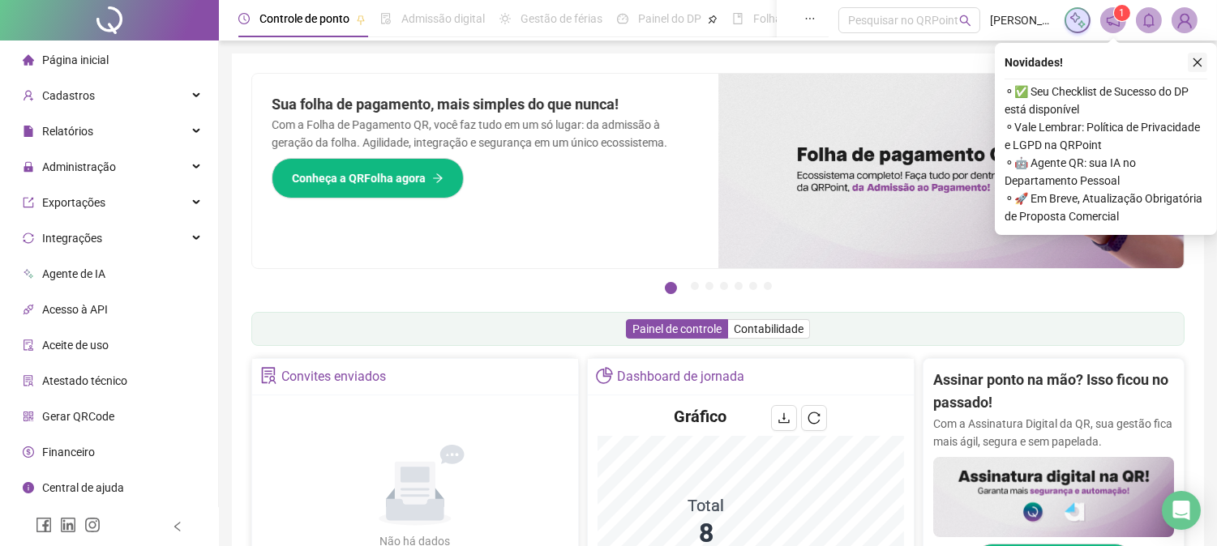
click at [1194, 59] on icon "close" at bounding box center [1197, 62] width 9 height 9
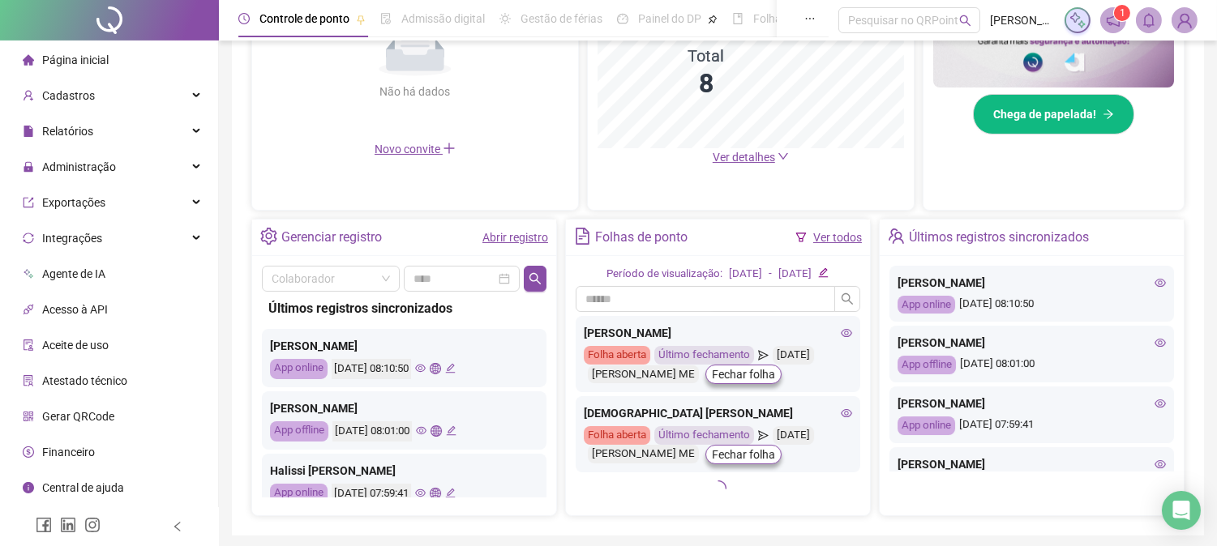
scroll to position [456, 0]
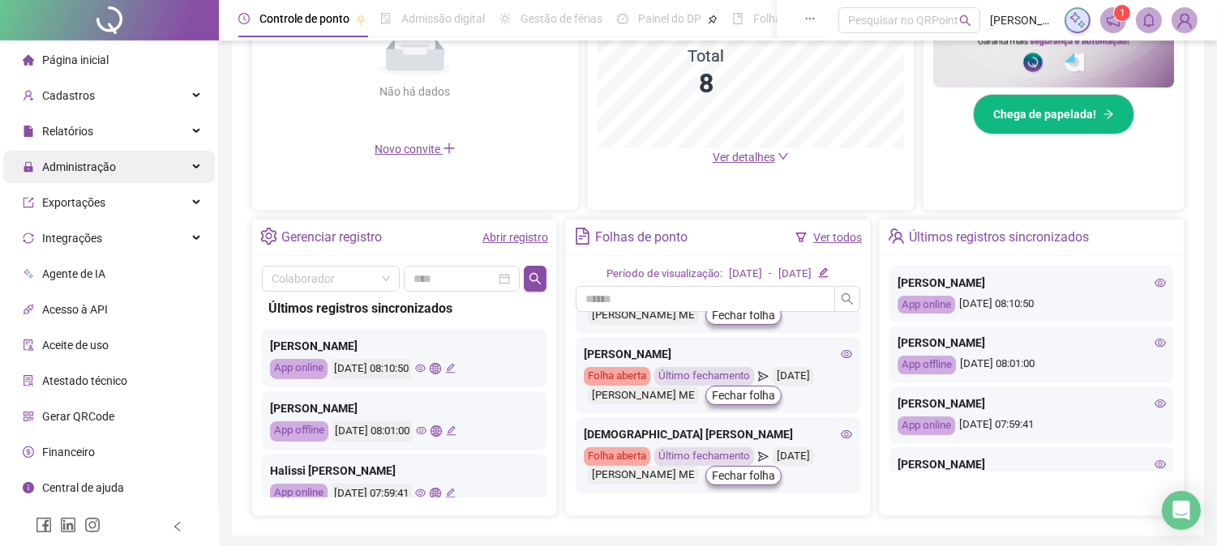
click at [90, 155] on span "Administração" at bounding box center [69, 167] width 93 height 32
click at [92, 155] on span "Administração" at bounding box center [69, 167] width 93 height 32
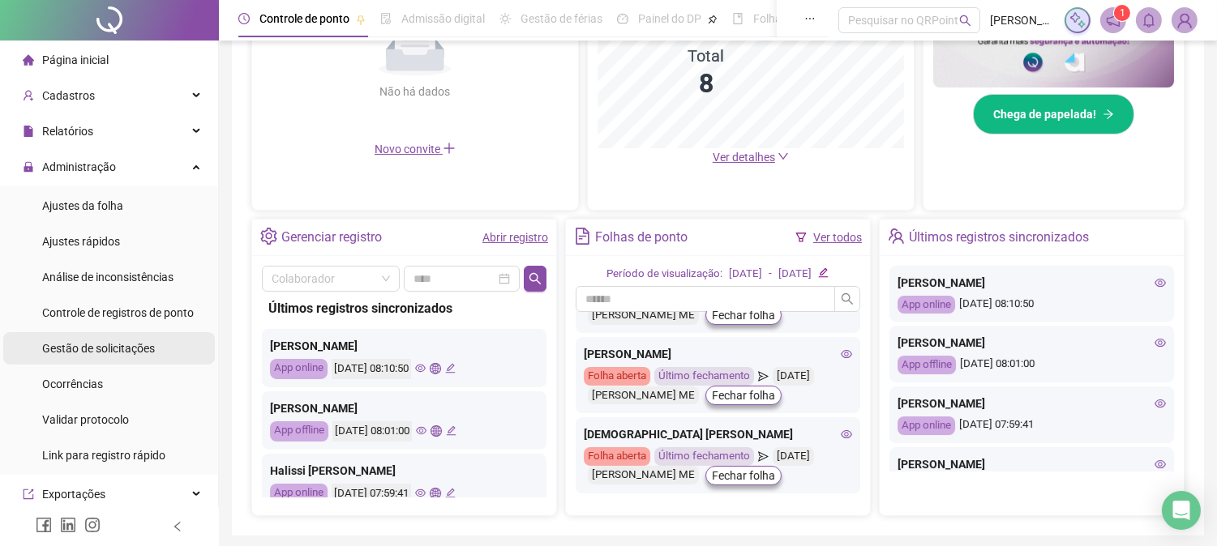
click at [122, 349] on span "Gestão de solicitações" at bounding box center [98, 348] width 113 height 13
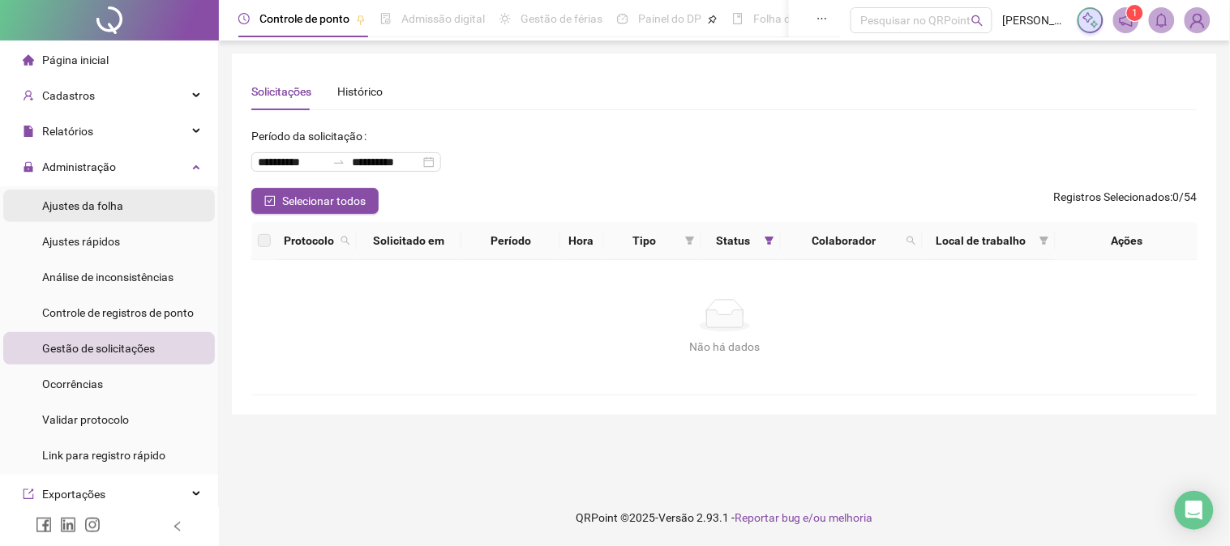
click at [109, 204] on span "Ajustes da folha" at bounding box center [82, 205] width 81 height 13
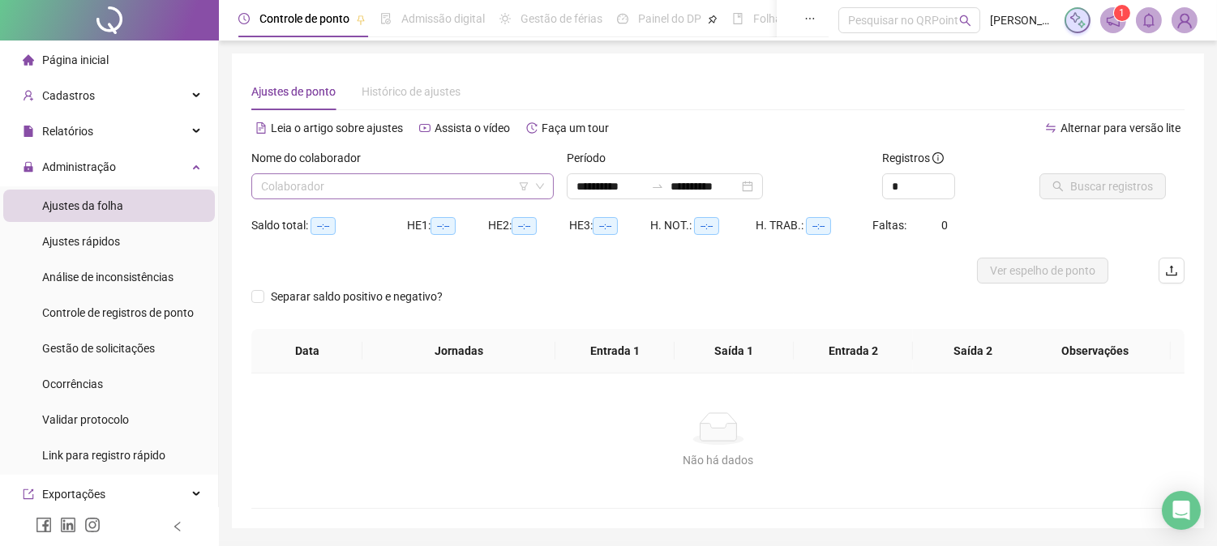
type input "**********"
click at [353, 179] on input "search" at bounding box center [395, 186] width 268 height 24
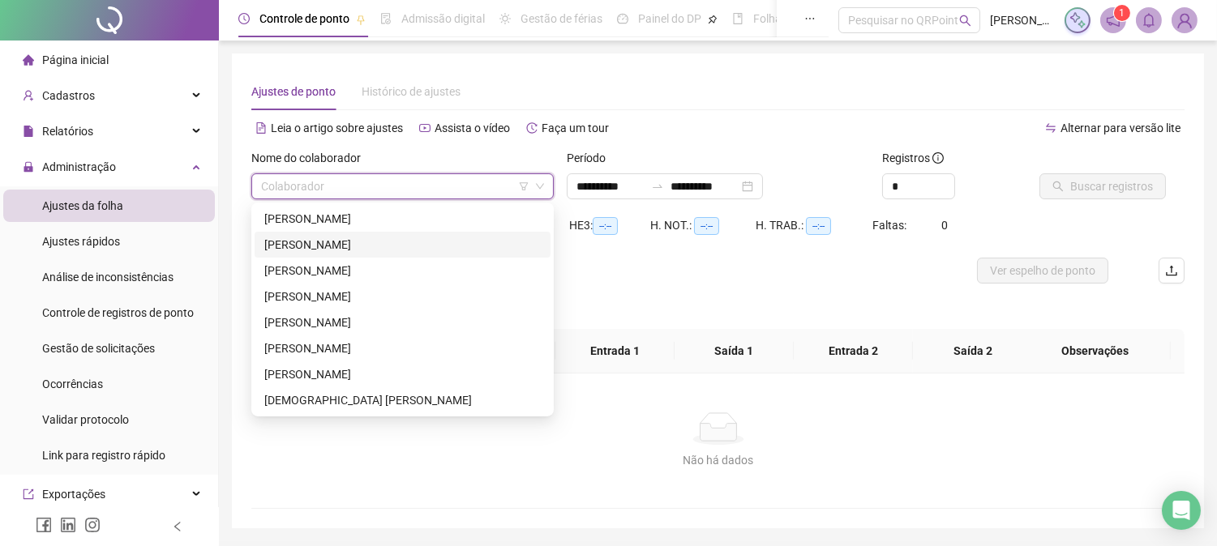
click at [363, 238] on div "[PERSON_NAME]" at bounding box center [402, 245] width 276 height 18
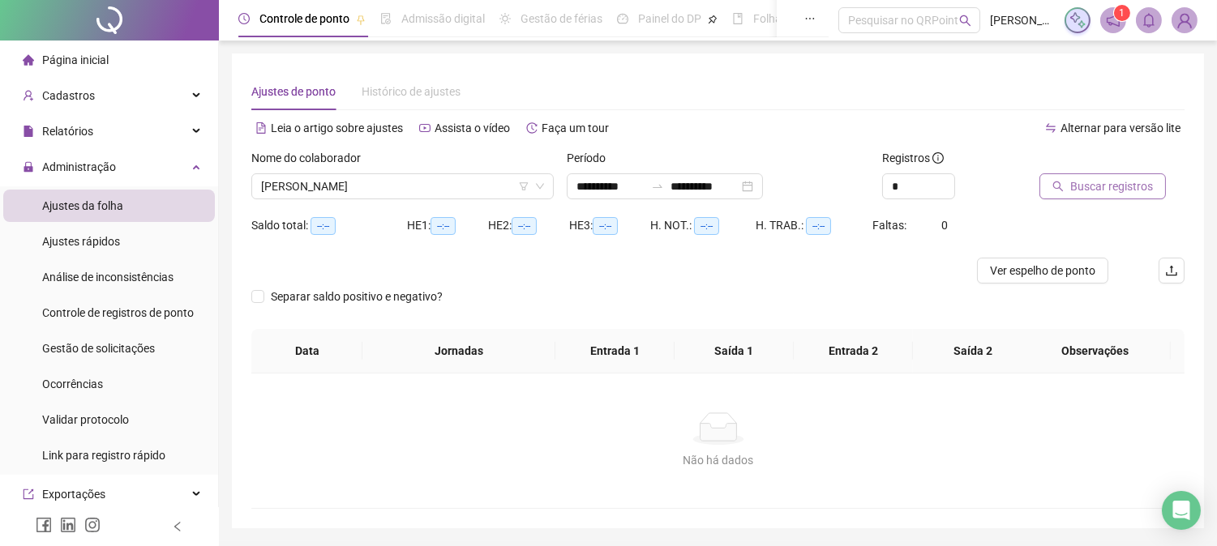
click at [1115, 188] on span "Buscar registros" at bounding box center [1111, 187] width 83 height 18
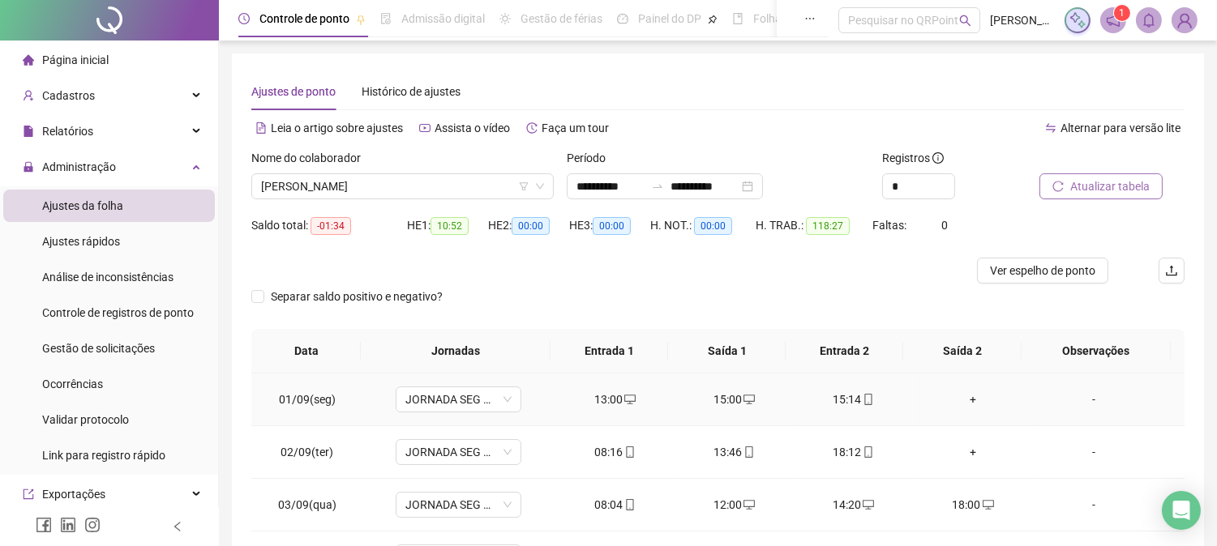
click at [965, 393] on div "+" at bounding box center [972, 400] width 93 height 18
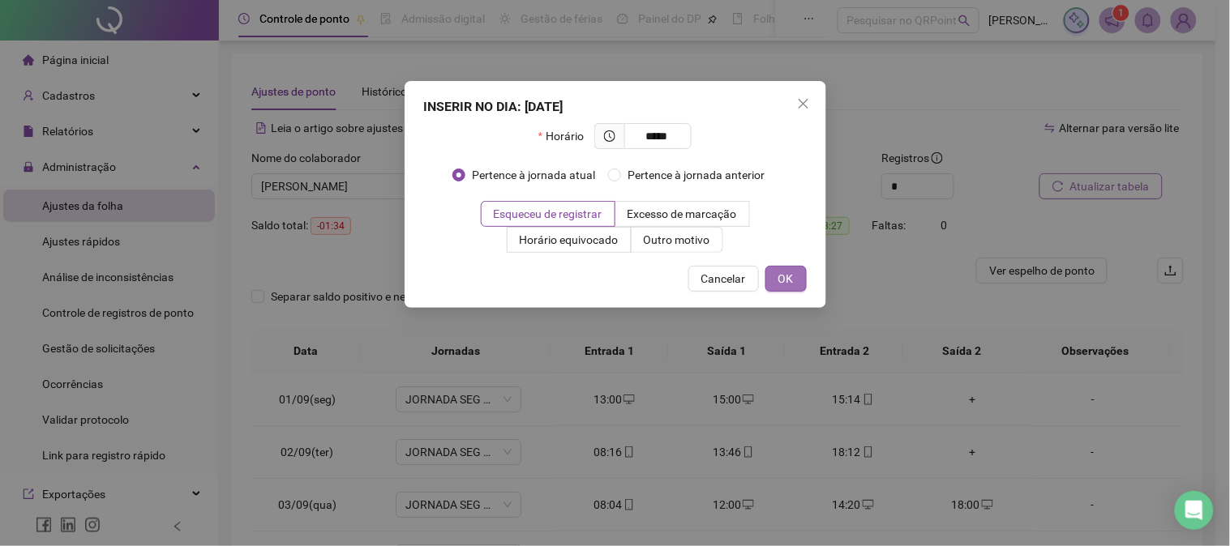
type input "*****"
click at [789, 285] on span "OK" at bounding box center [785, 279] width 15 height 18
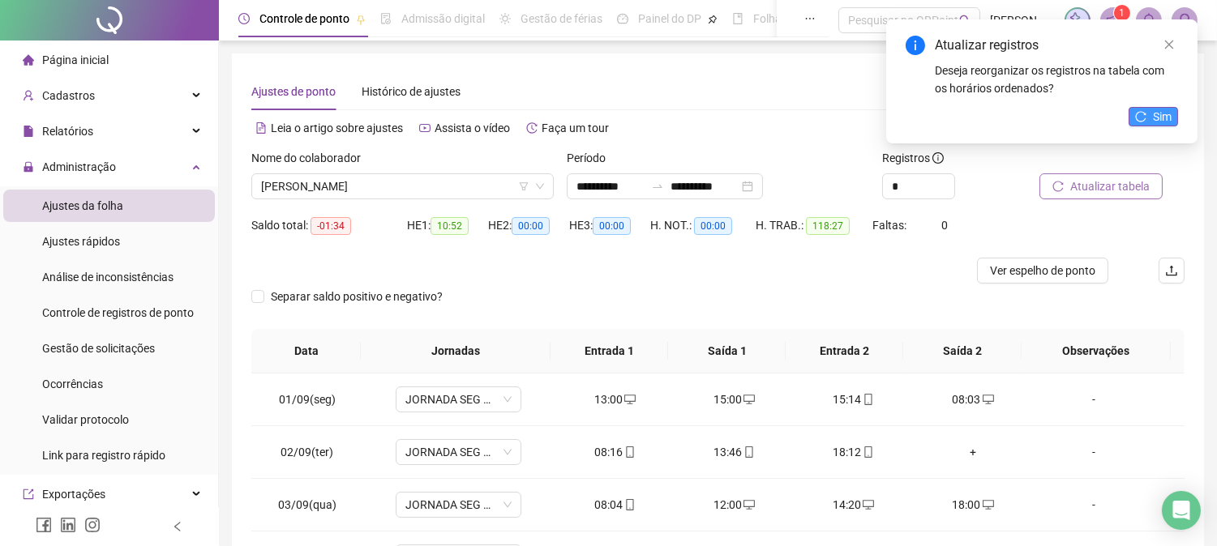
click at [1160, 119] on span "Sim" at bounding box center [1162, 117] width 19 height 18
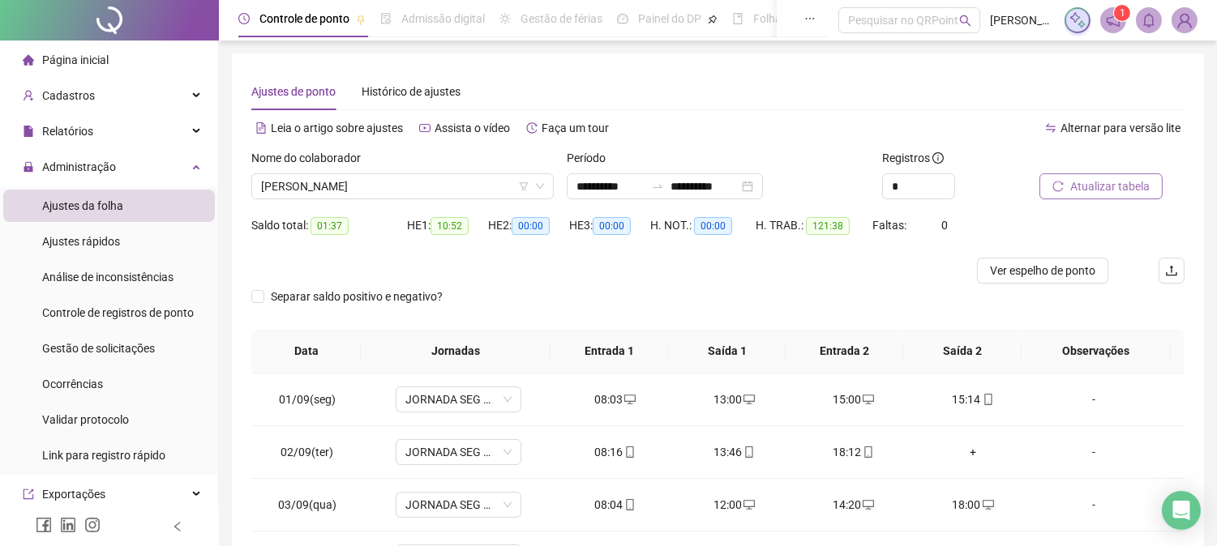
scroll to position [90, 0]
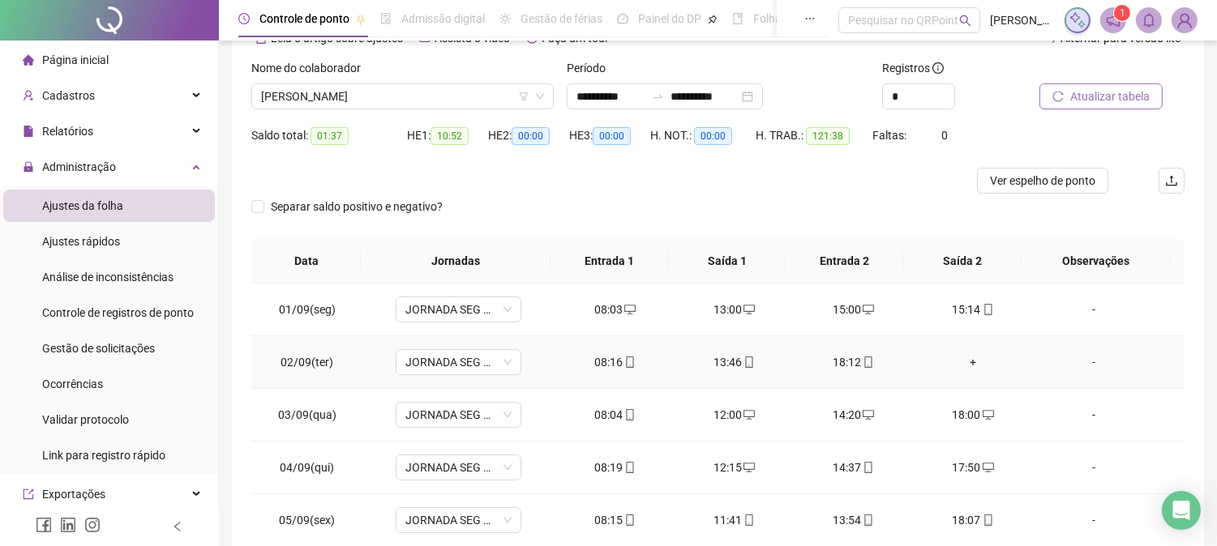
click at [961, 353] on div "+" at bounding box center [972, 362] width 93 height 18
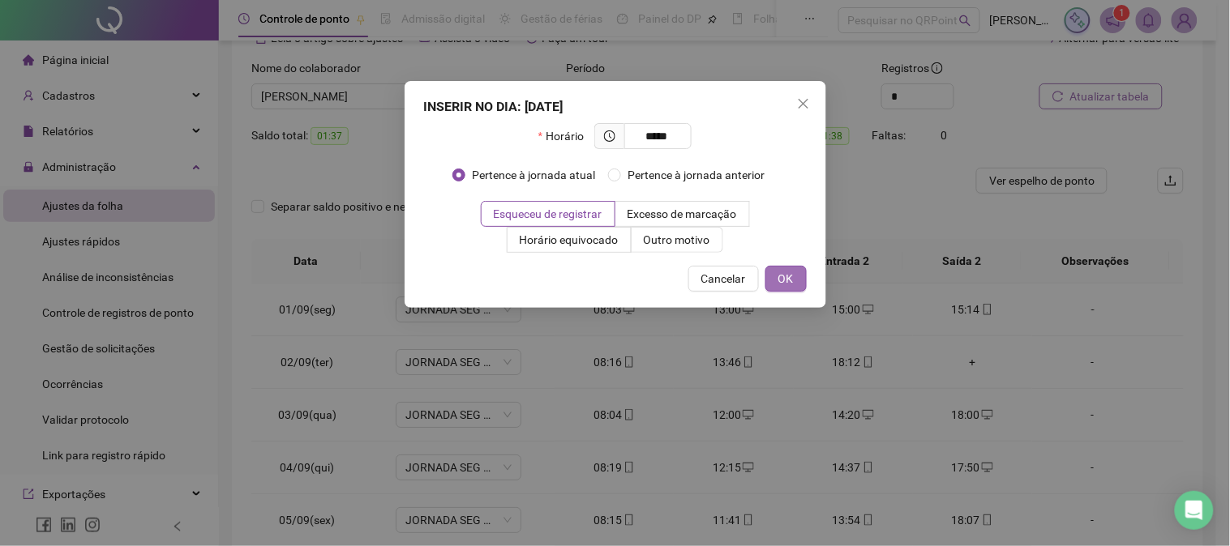
type input "*****"
click at [796, 277] on button "OK" at bounding box center [785, 279] width 41 height 26
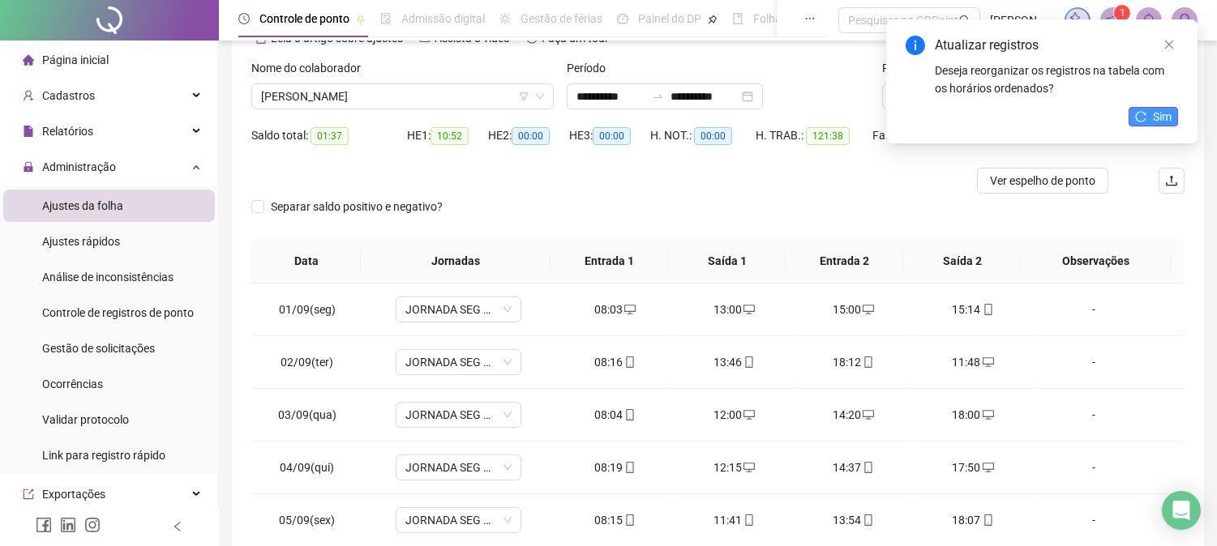
click at [1151, 109] on button "Sim" at bounding box center [1152, 116] width 49 height 19
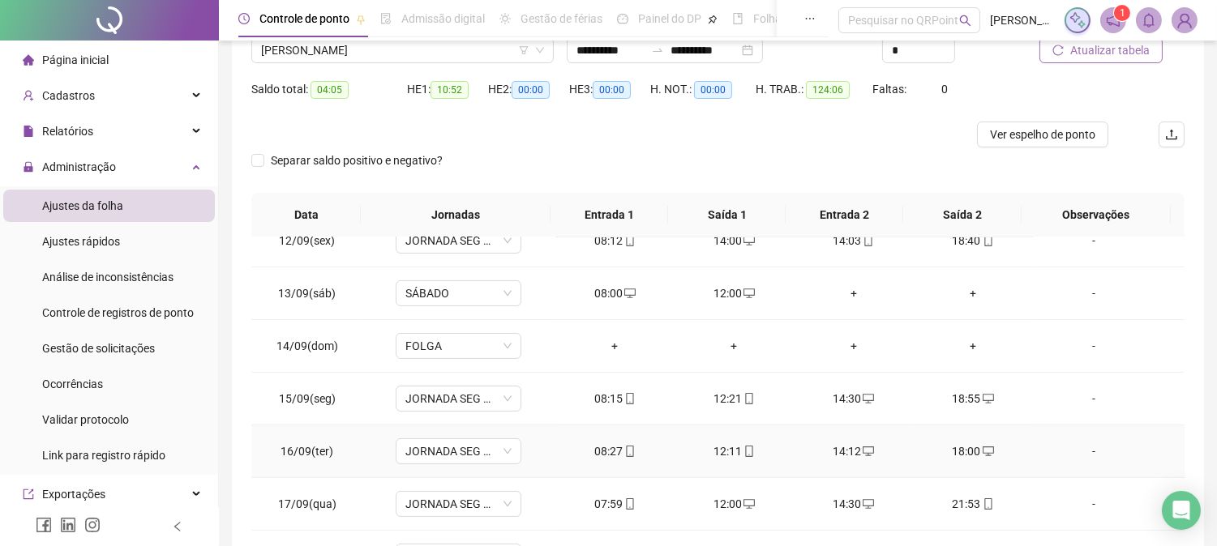
scroll to position [262, 0]
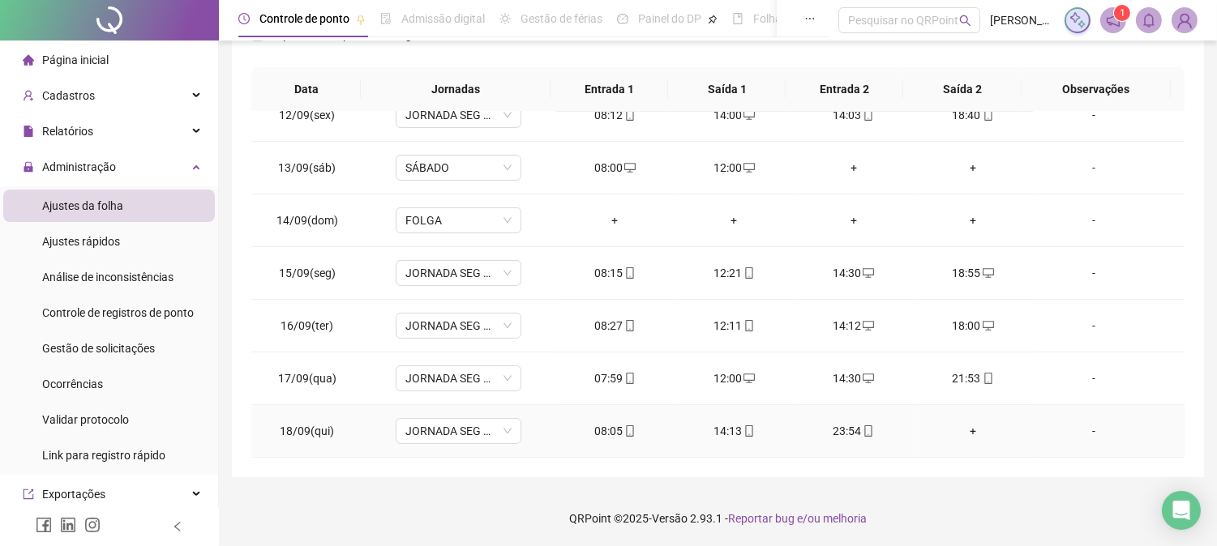
click at [958, 427] on div "+" at bounding box center [972, 431] width 93 height 18
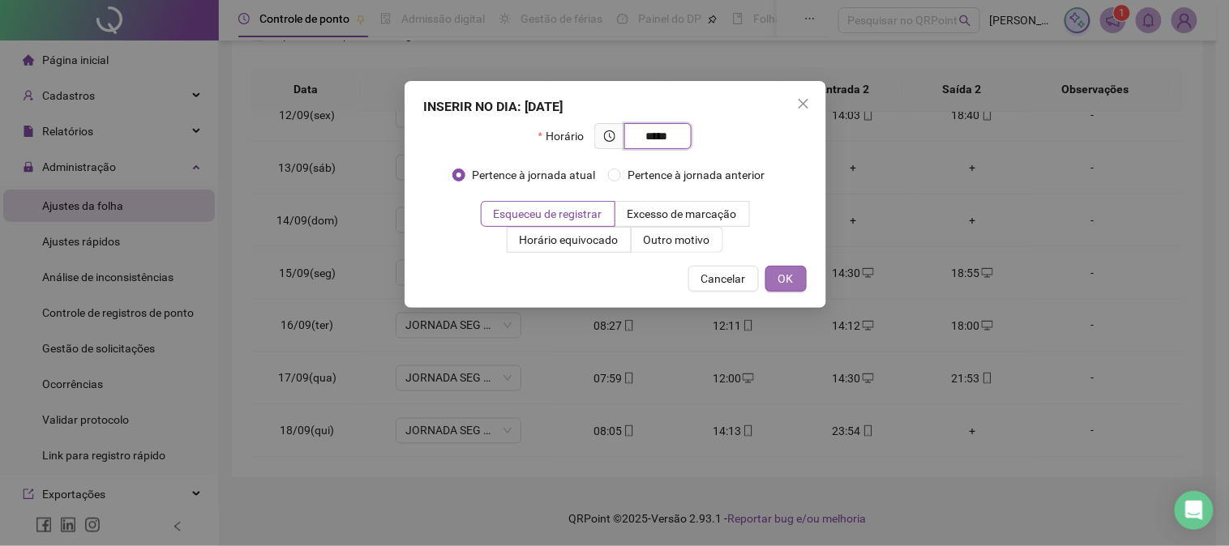
type input "*****"
click at [785, 281] on span "OK" at bounding box center [785, 279] width 15 height 18
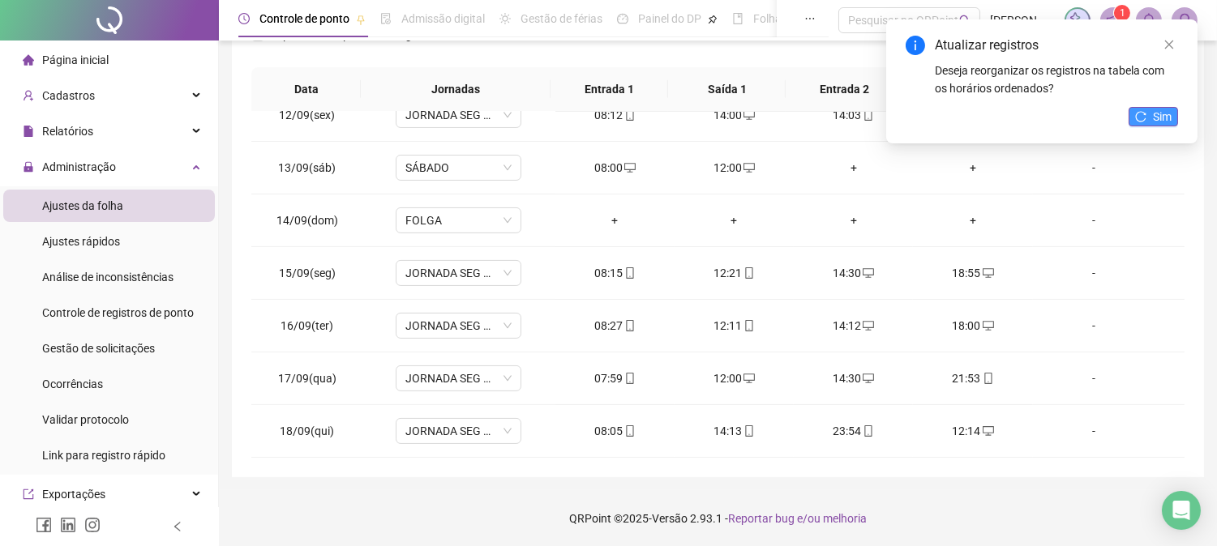
click at [1170, 112] on span "Sim" at bounding box center [1162, 117] width 19 height 18
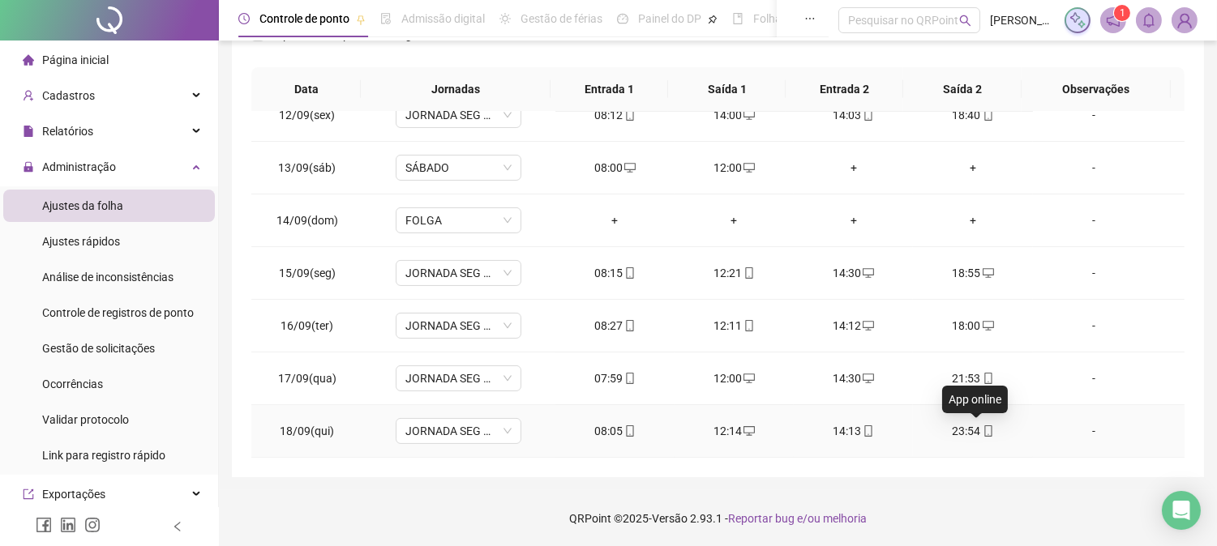
click at [982, 430] on icon "mobile" at bounding box center [987, 431] width 11 height 11
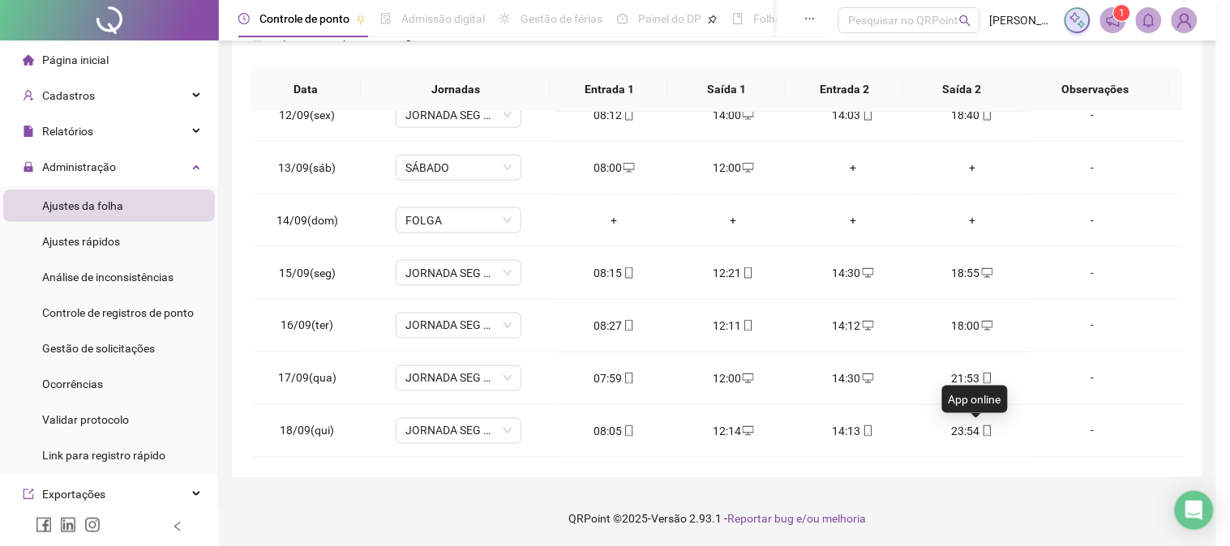
type input "**********"
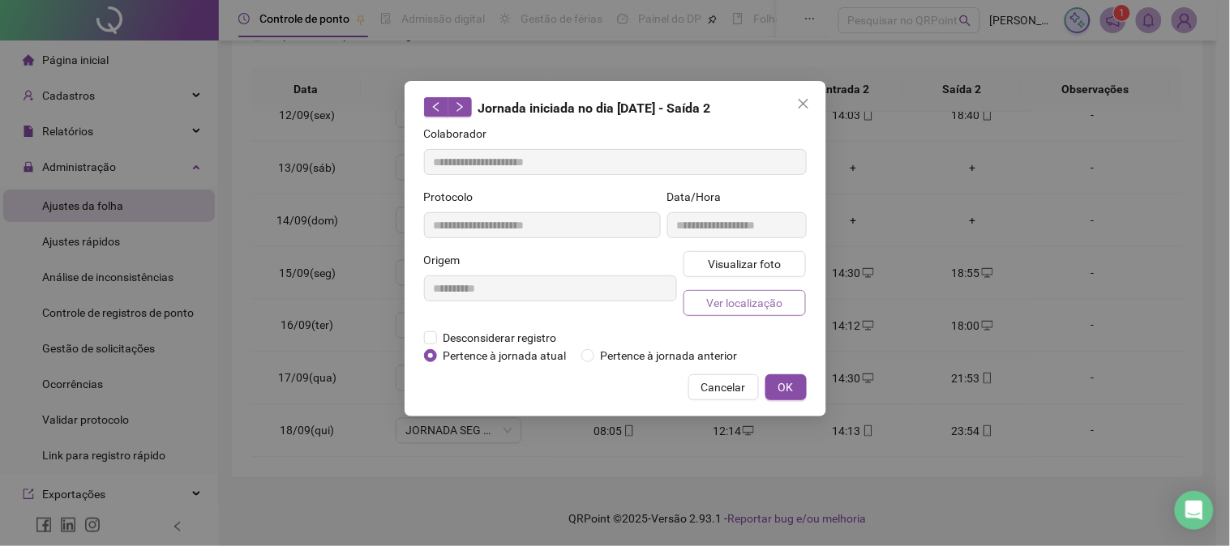
click at [730, 301] on span "Ver localização" at bounding box center [744, 303] width 76 height 18
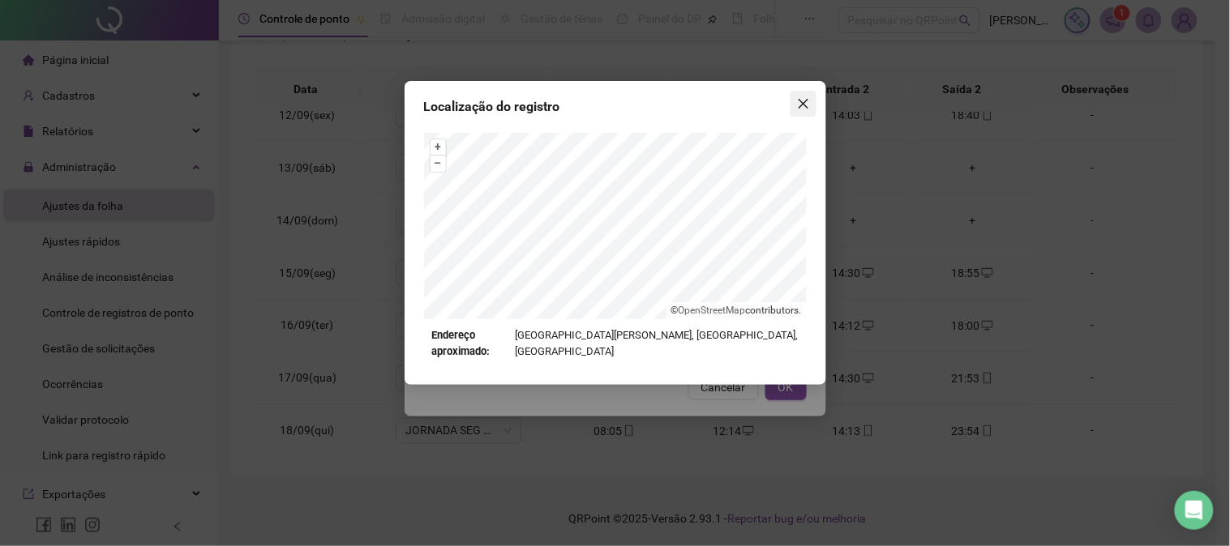
click at [807, 101] on icon "close" at bounding box center [803, 103] width 13 height 13
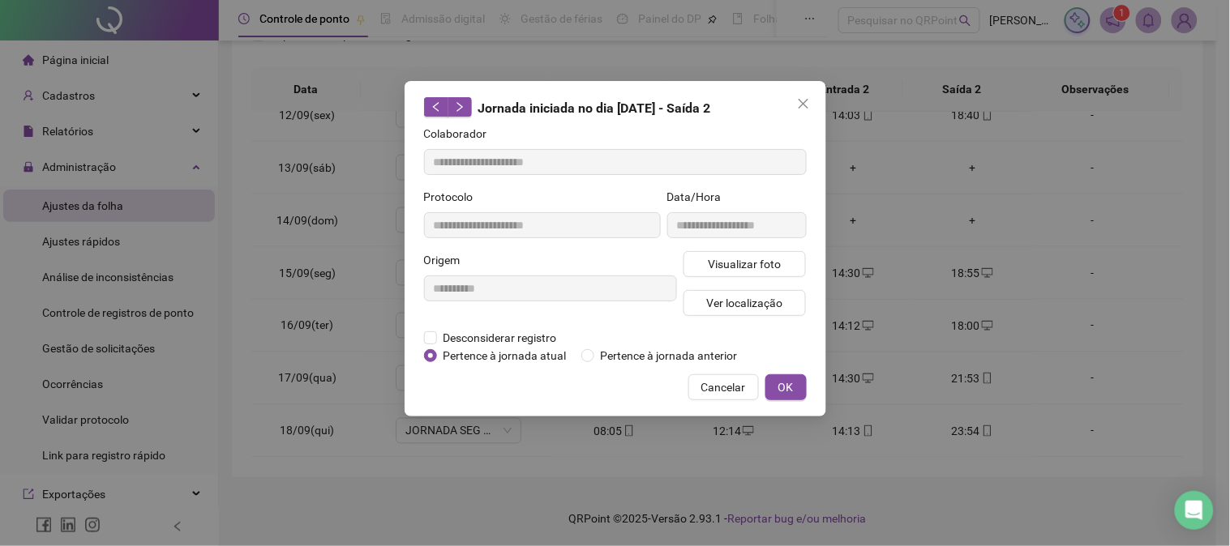
click at [807, 101] on icon "close" at bounding box center [803, 103] width 13 height 13
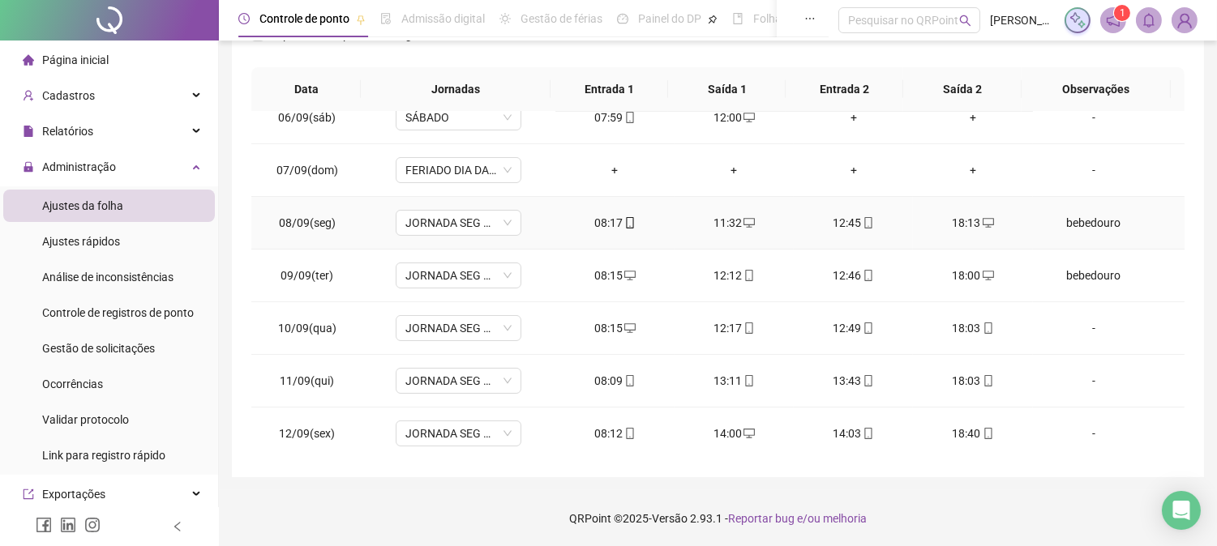
scroll to position [423, 0]
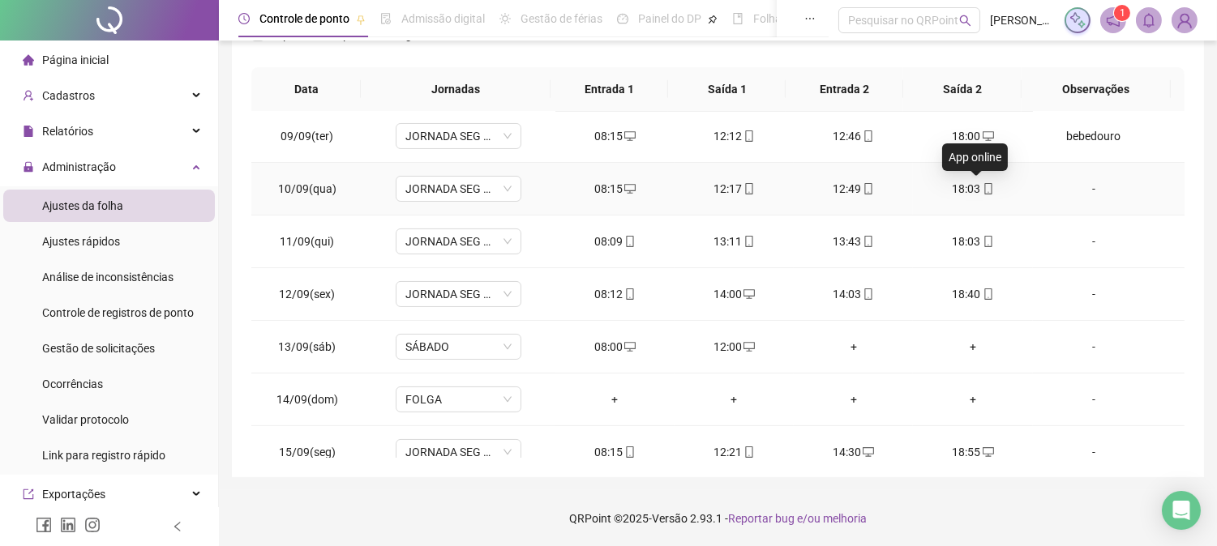
click at [982, 190] on icon "mobile" at bounding box center [987, 188] width 11 height 11
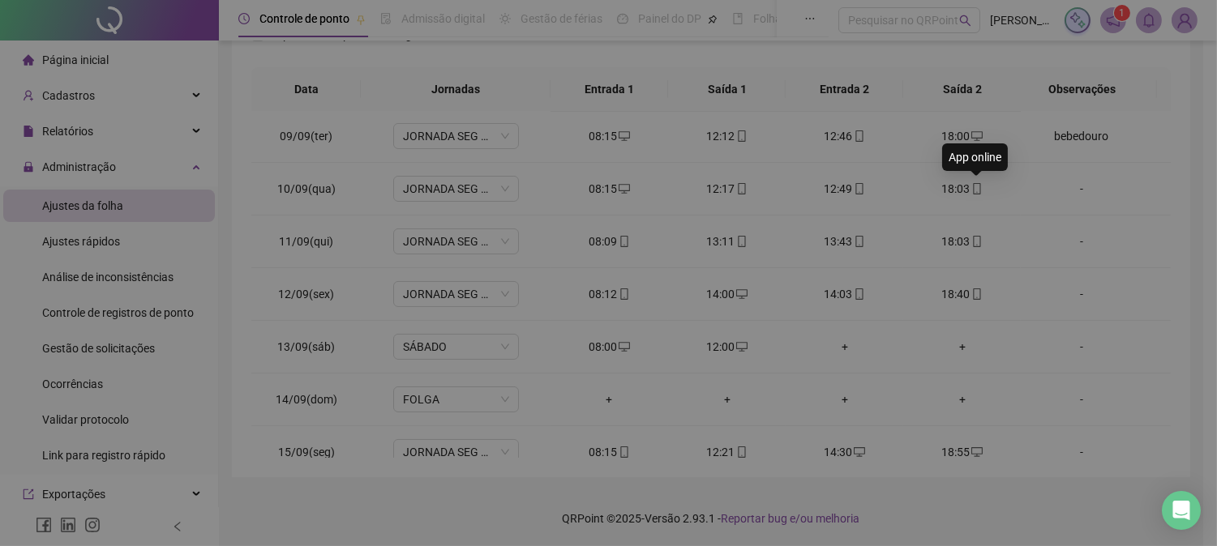
type input "**********"
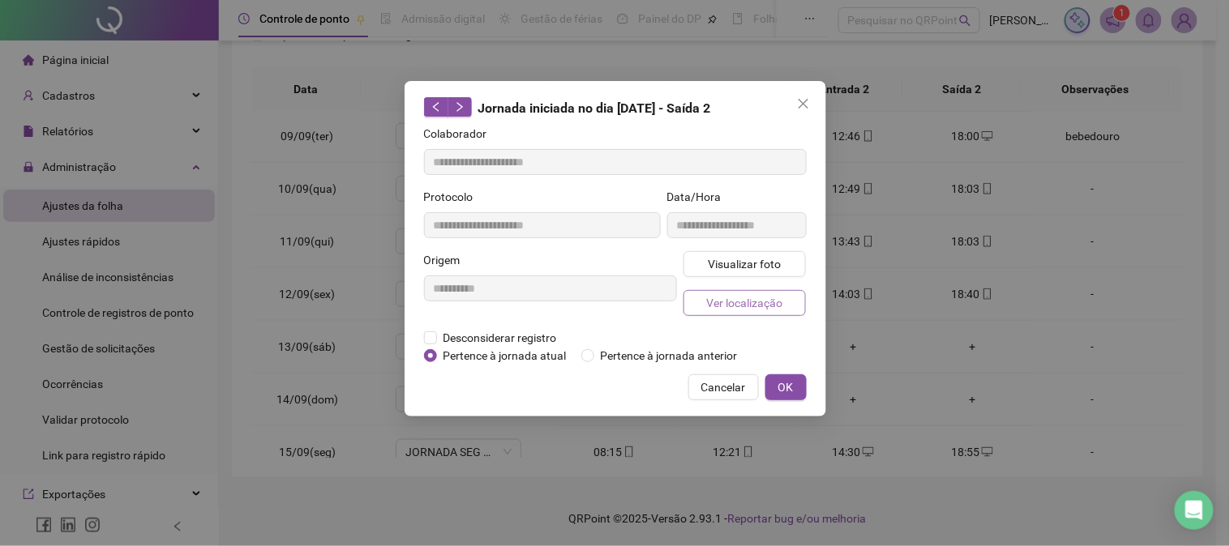
click at [748, 294] on span "Ver localização" at bounding box center [744, 303] width 76 height 18
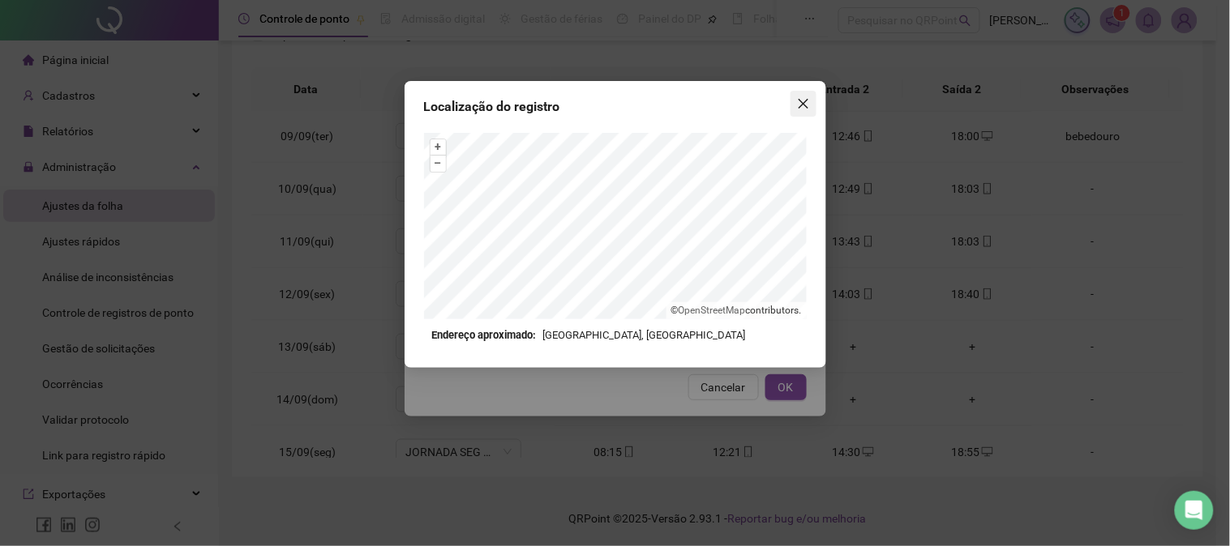
click at [800, 100] on icon "close" at bounding box center [803, 103] width 13 height 13
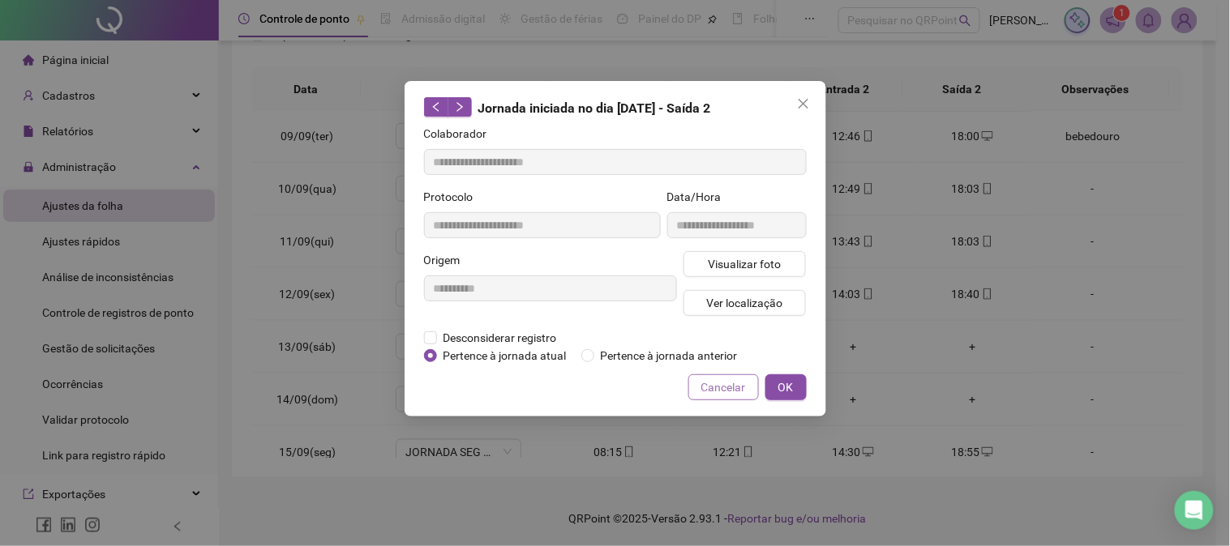
click at [715, 390] on span "Cancelar" at bounding box center [723, 388] width 45 height 18
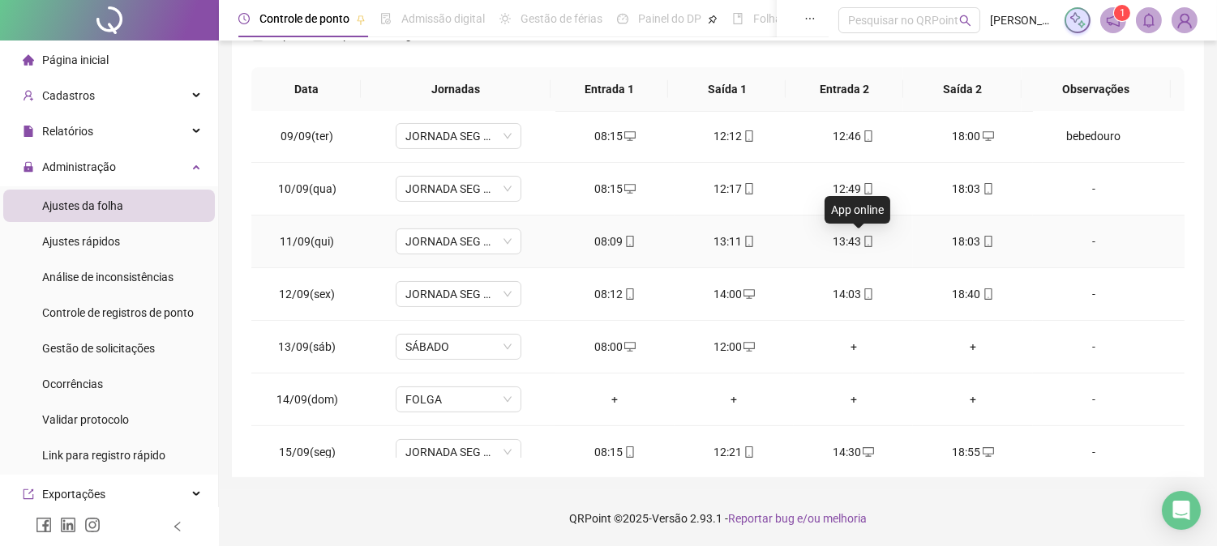
click at [862, 240] on icon "mobile" at bounding box center [867, 241] width 11 height 11
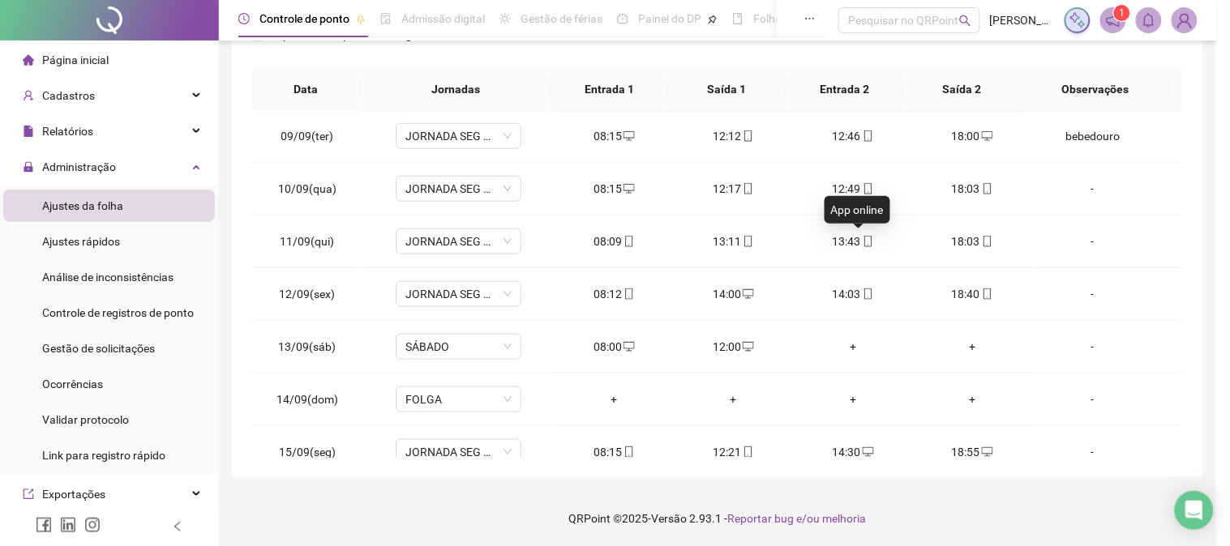
type input "**********"
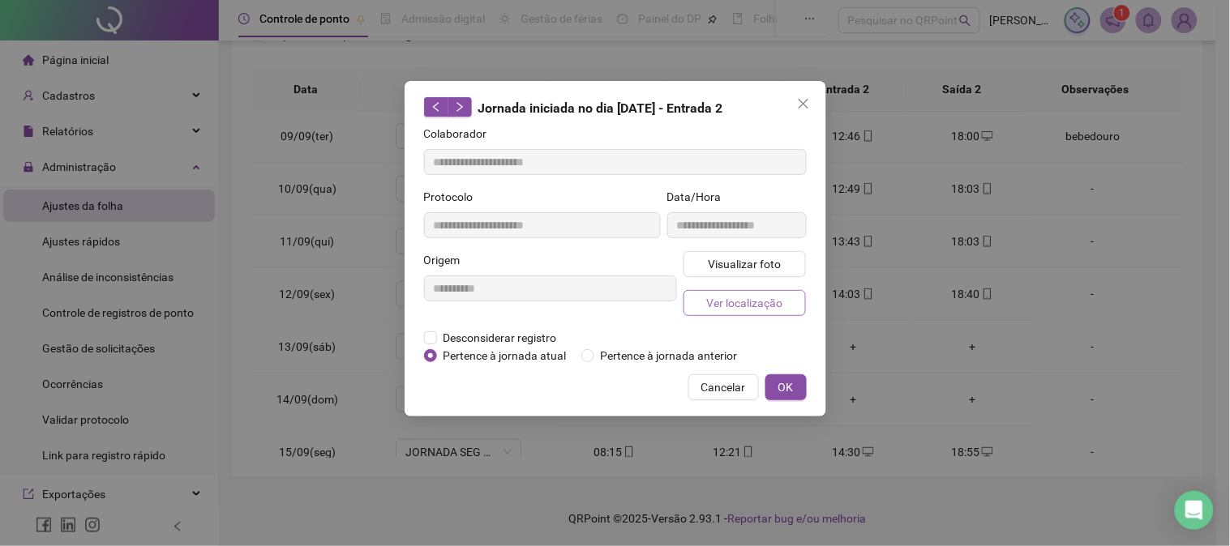
click at [766, 298] on span "Ver localização" at bounding box center [744, 303] width 76 height 18
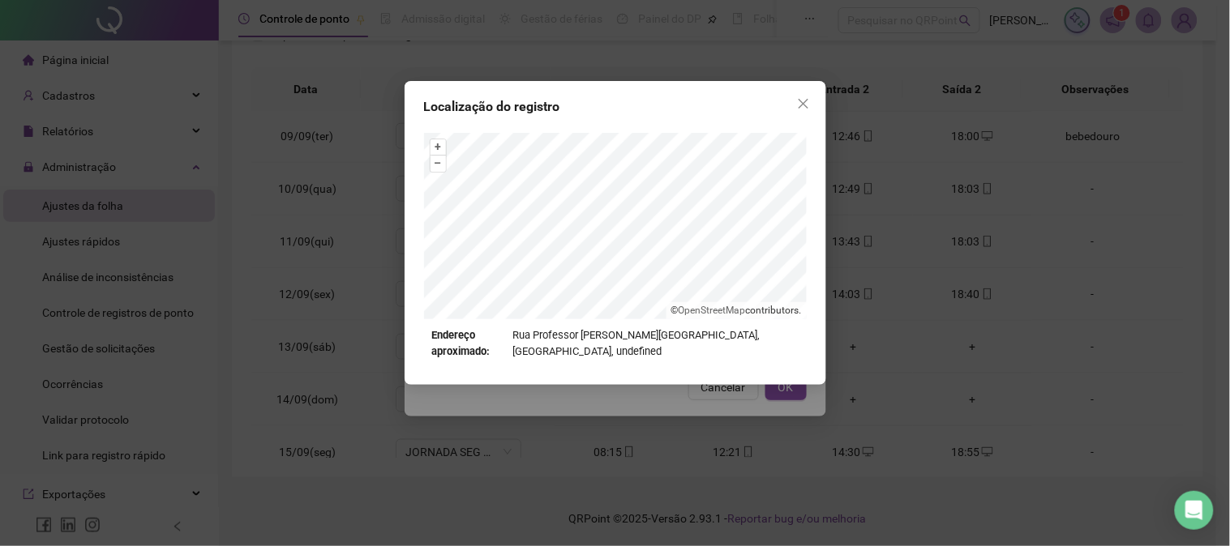
drag, startPoint x: 811, startPoint y: 97, endPoint x: 962, endPoint y: 105, distance: 151.8
click at [813, 100] on span "Close" at bounding box center [803, 103] width 26 height 13
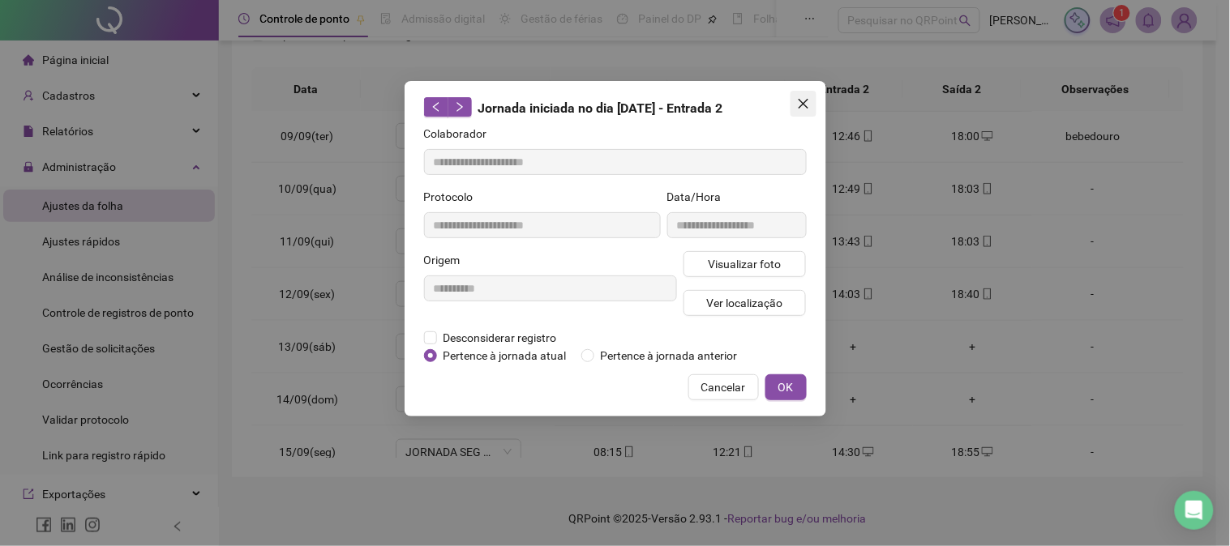
click at [808, 102] on icon "close" at bounding box center [803, 103] width 13 height 13
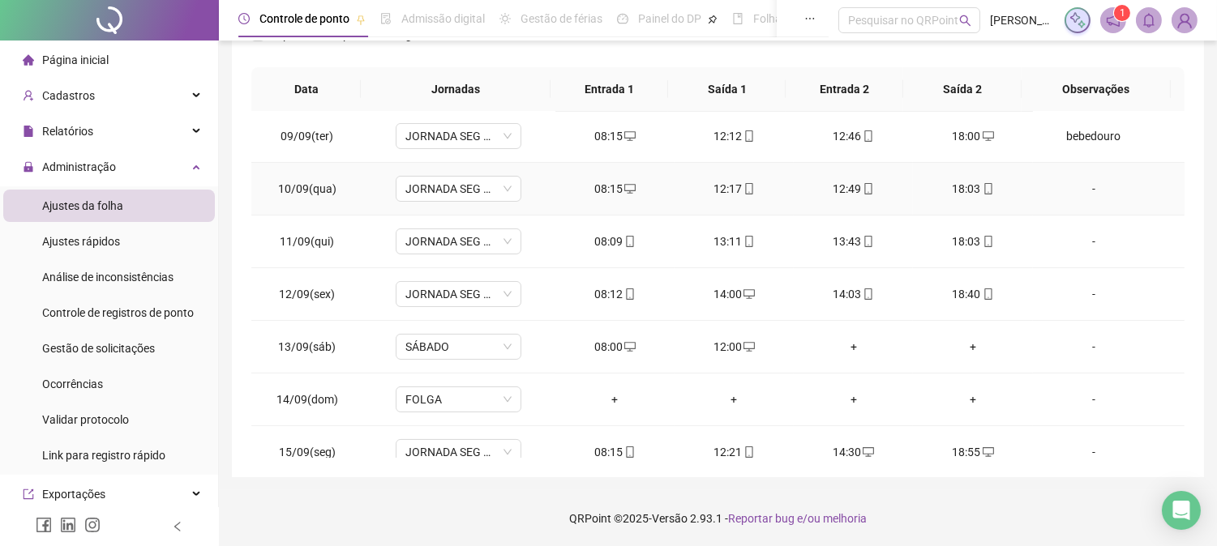
click at [1074, 182] on div "-" at bounding box center [1094, 189] width 96 height 18
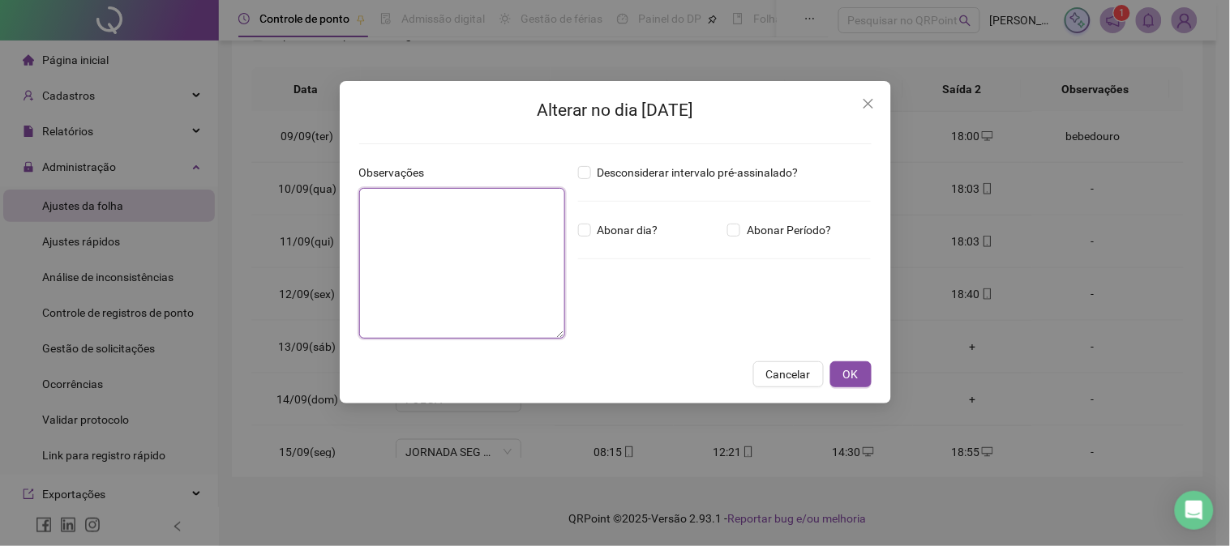
click at [383, 256] on textarea at bounding box center [462, 263] width 206 height 151
type textarea "*********"
click at [857, 387] on button "OK" at bounding box center [850, 375] width 41 height 26
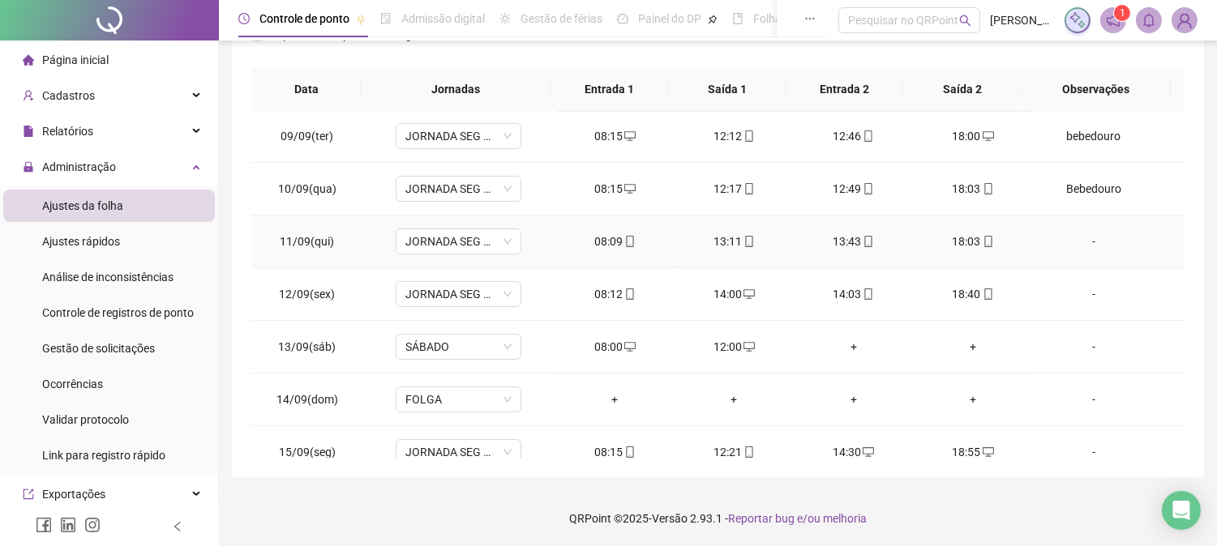
click at [1082, 242] on div "-" at bounding box center [1094, 242] width 96 height 18
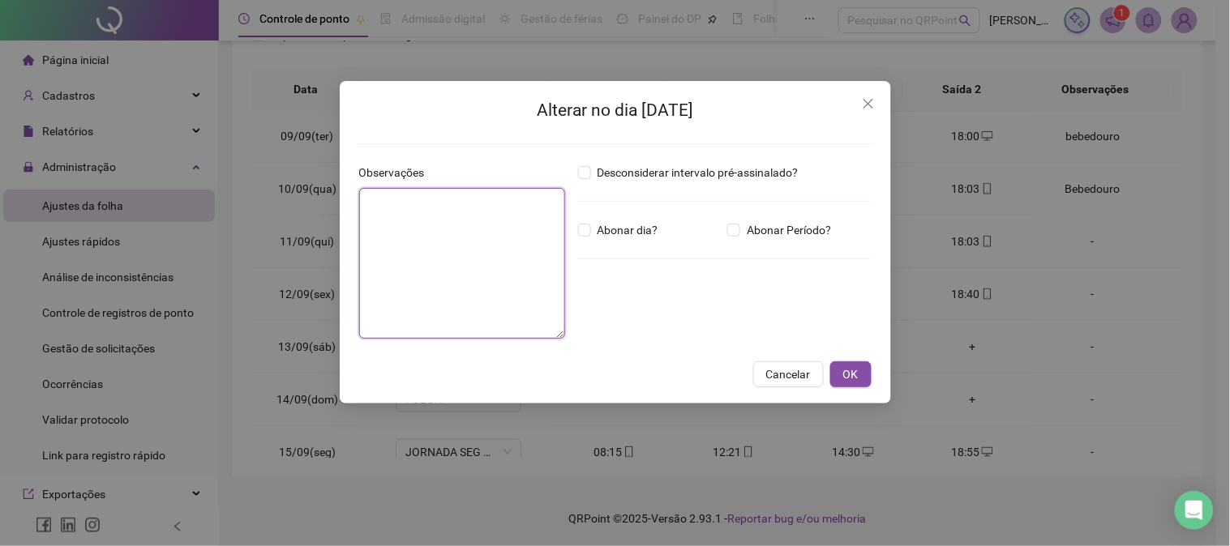
click at [456, 238] on textarea at bounding box center [462, 263] width 206 height 151
type textarea "*********"
click at [864, 366] on button "OK" at bounding box center [850, 375] width 41 height 26
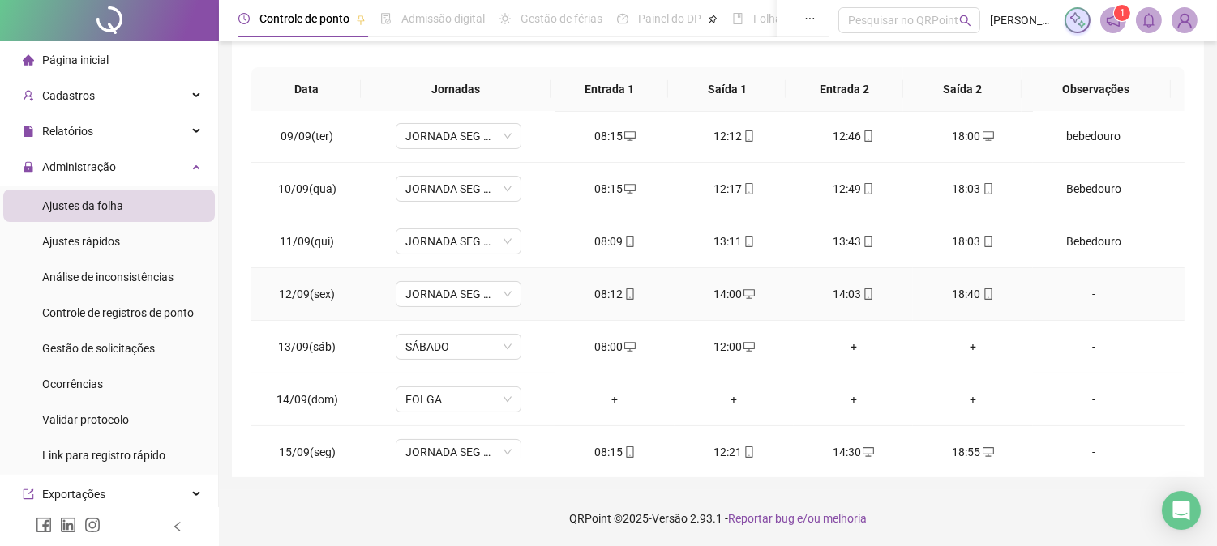
click at [1089, 295] on div "-" at bounding box center [1094, 294] width 96 height 18
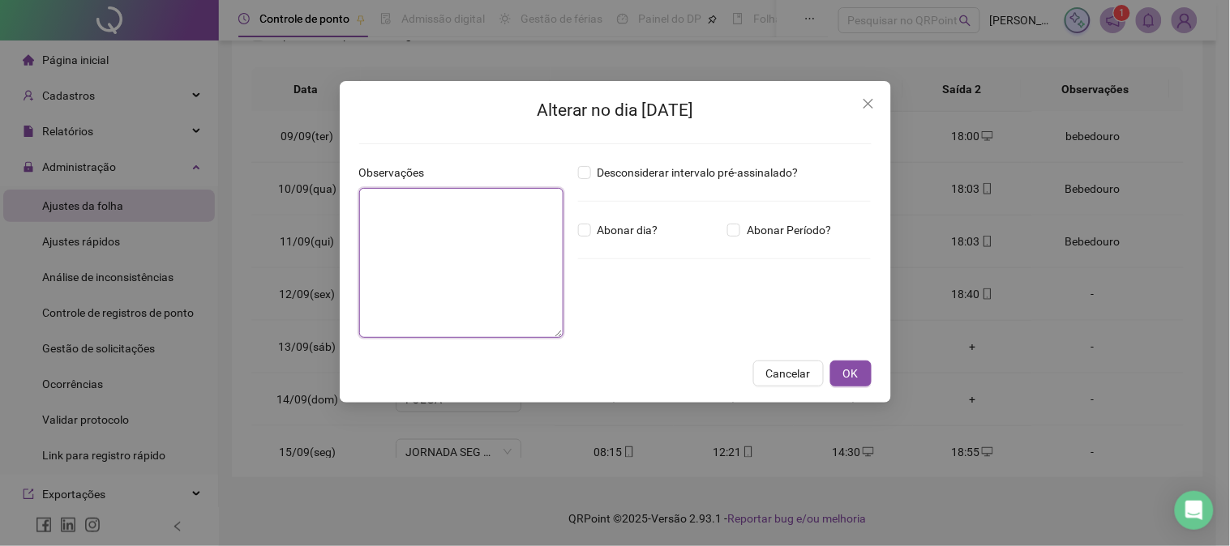
click at [378, 303] on textarea at bounding box center [461, 263] width 204 height 150
type textarea "*********"
click at [839, 377] on button "OK" at bounding box center [850, 375] width 41 height 26
